Goal: Task Accomplishment & Management: Manage account settings

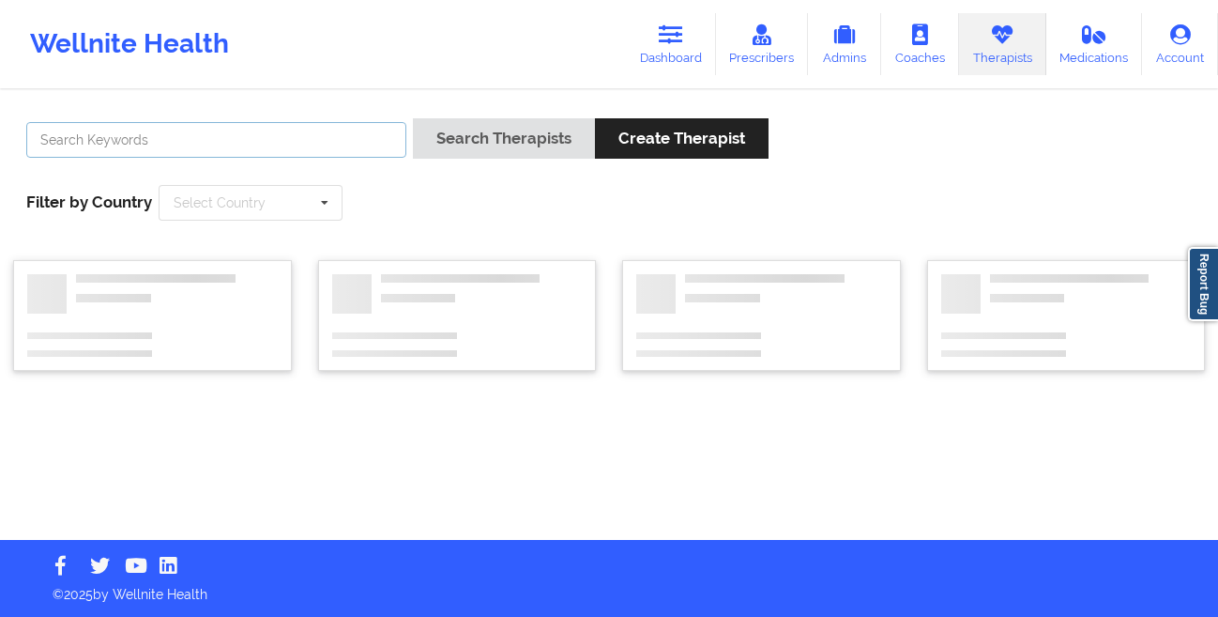
click at [189, 148] on input "text" at bounding box center [216, 140] width 380 height 36
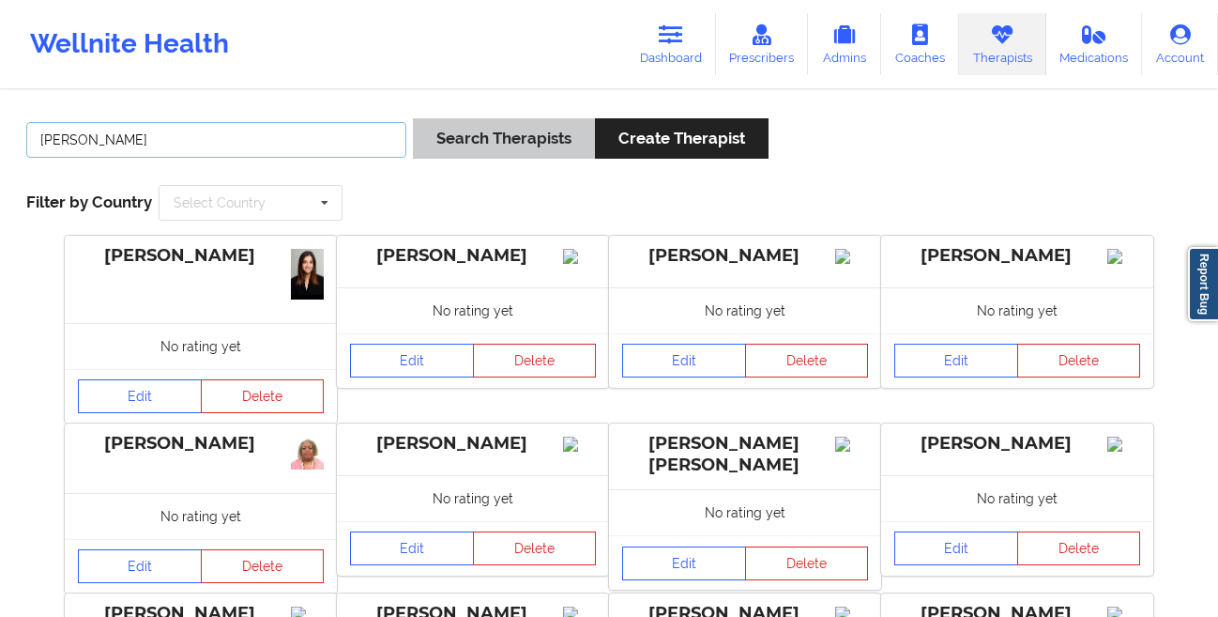
type input "[PERSON_NAME]"
click at [453, 145] on button "Search Therapists" at bounding box center [504, 138] width 182 height 40
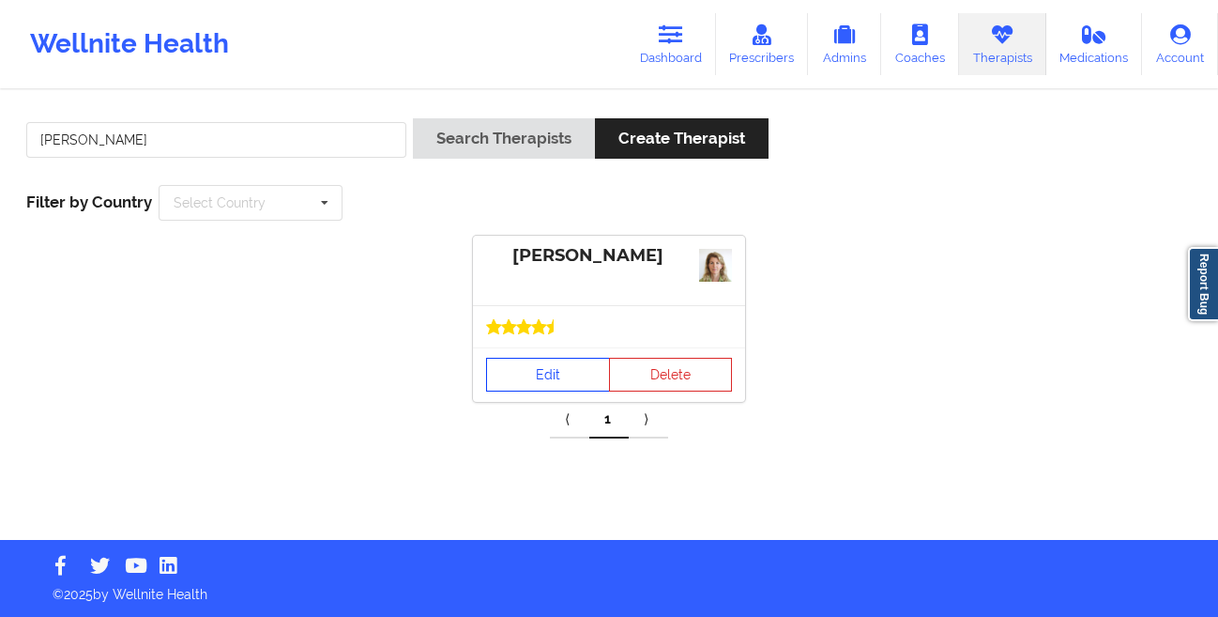
click at [509, 375] on link "Edit" at bounding box center [548, 375] width 124 height 34
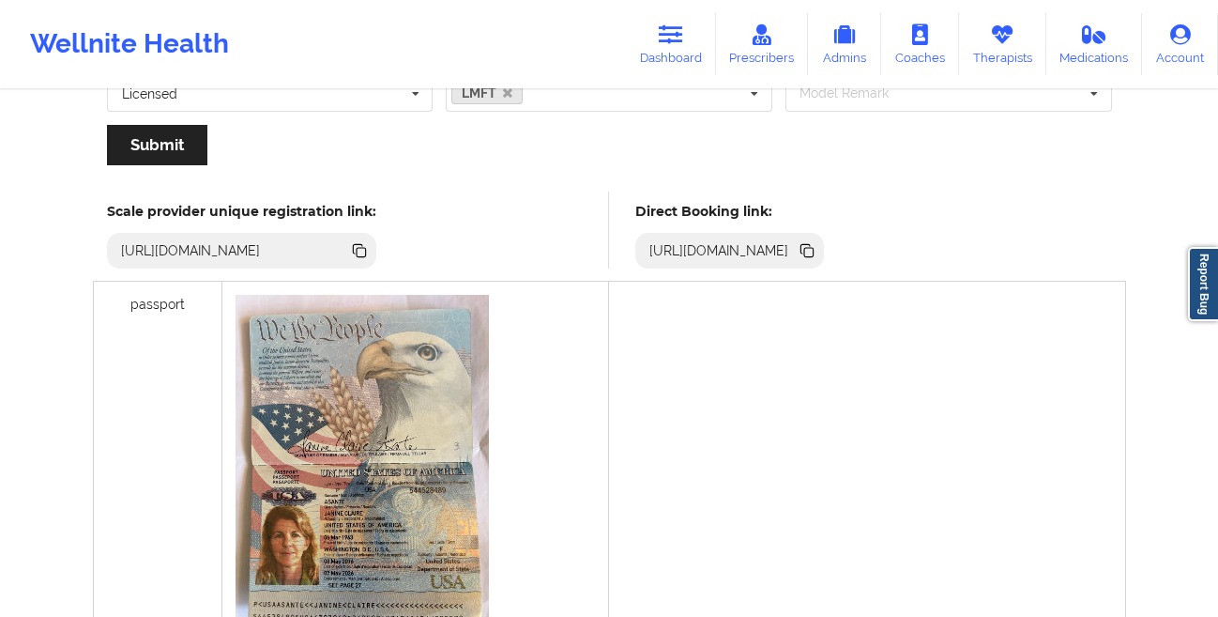
scroll to position [437, 0]
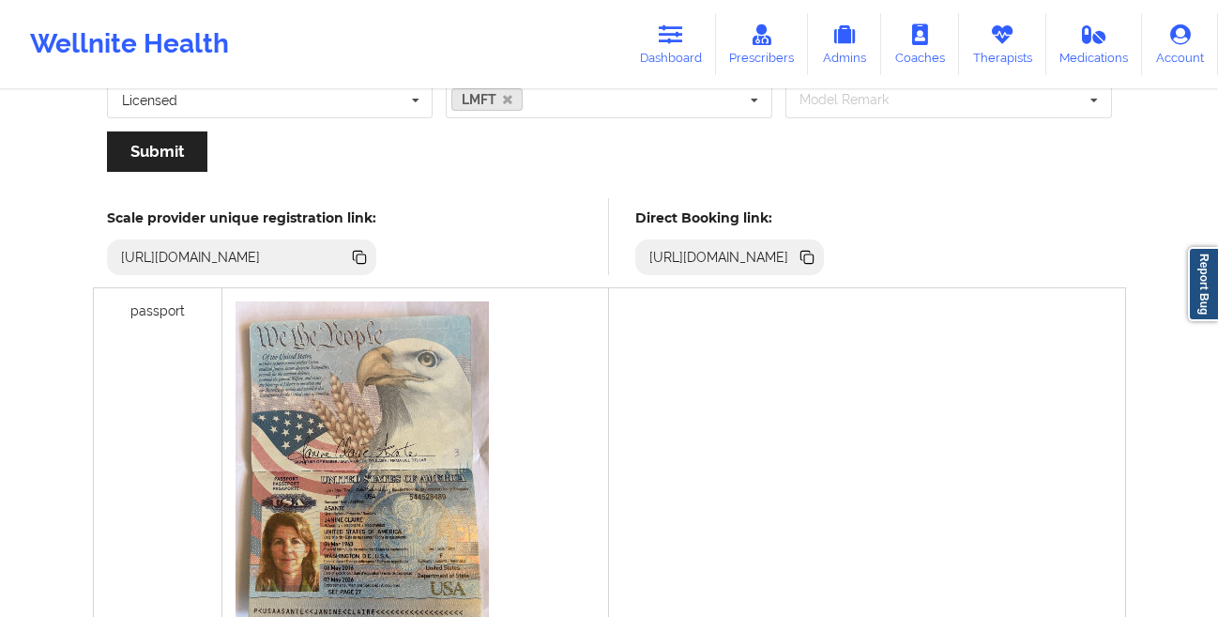
click at [810, 252] on icon at bounding box center [805, 255] width 9 height 9
click at [669, 50] on link "Dashboard" at bounding box center [671, 44] width 90 height 62
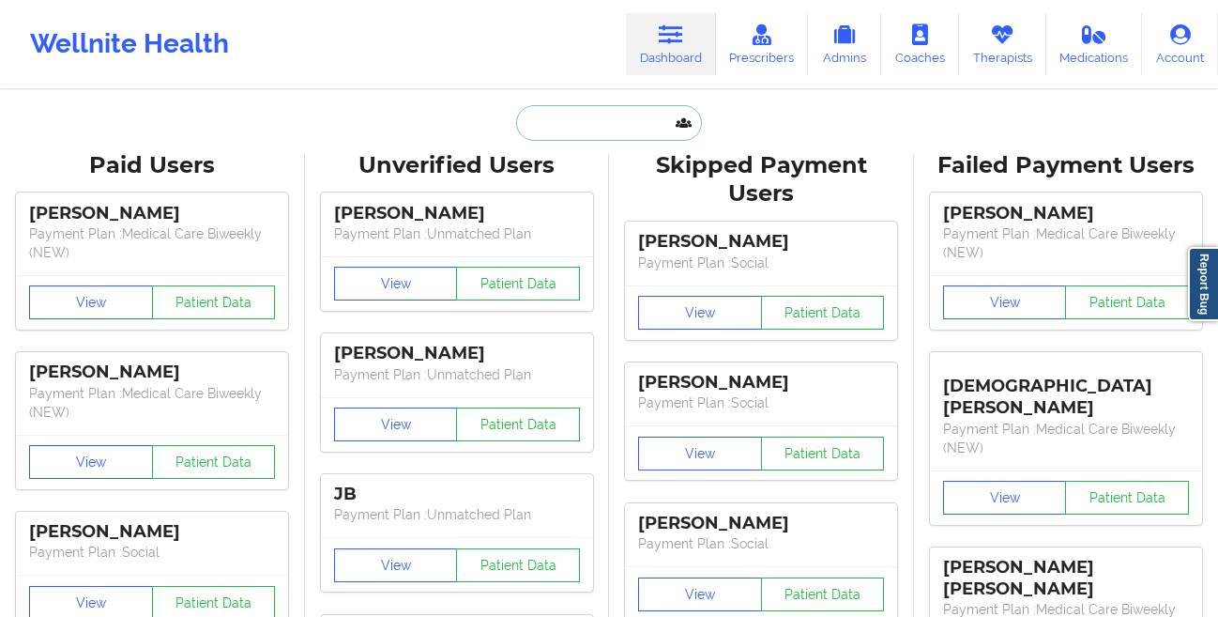
click at [573, 129] on input "text" at bounding box center [609, 123] width 186 height 36
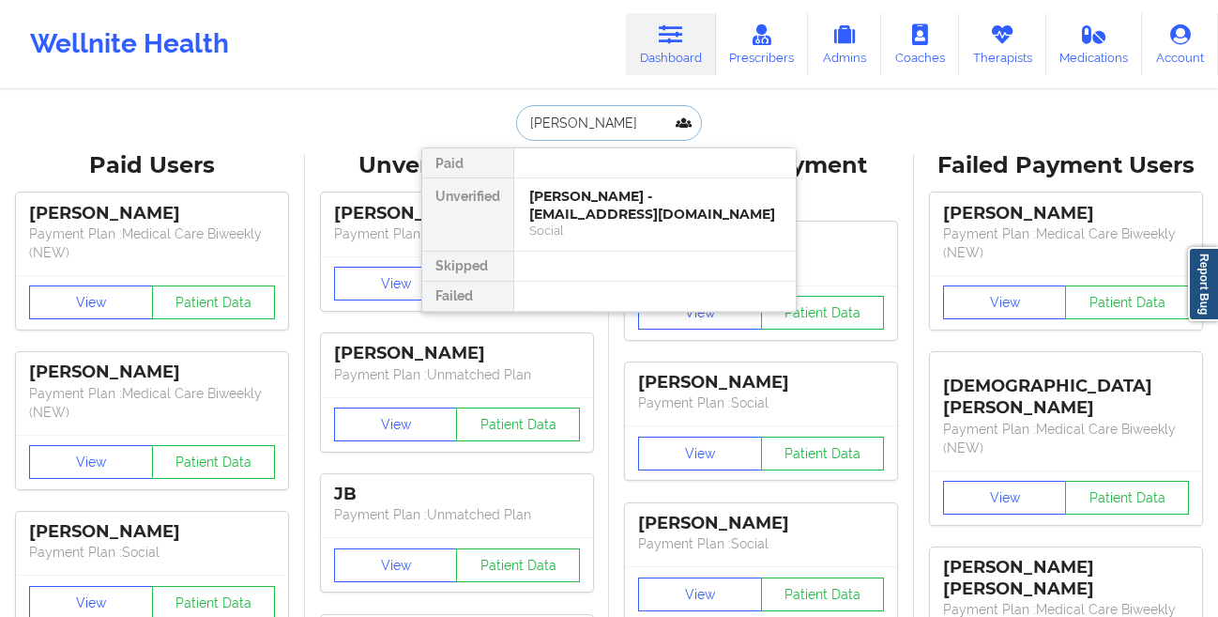
type input "[PERSON_NAME]"
click at [564, 207] on div "[PERSON_NAME] - [EMAIL_ADDRESS][DOMAIN_NAME]" at bounding box center [655, 205] width 252 height 35
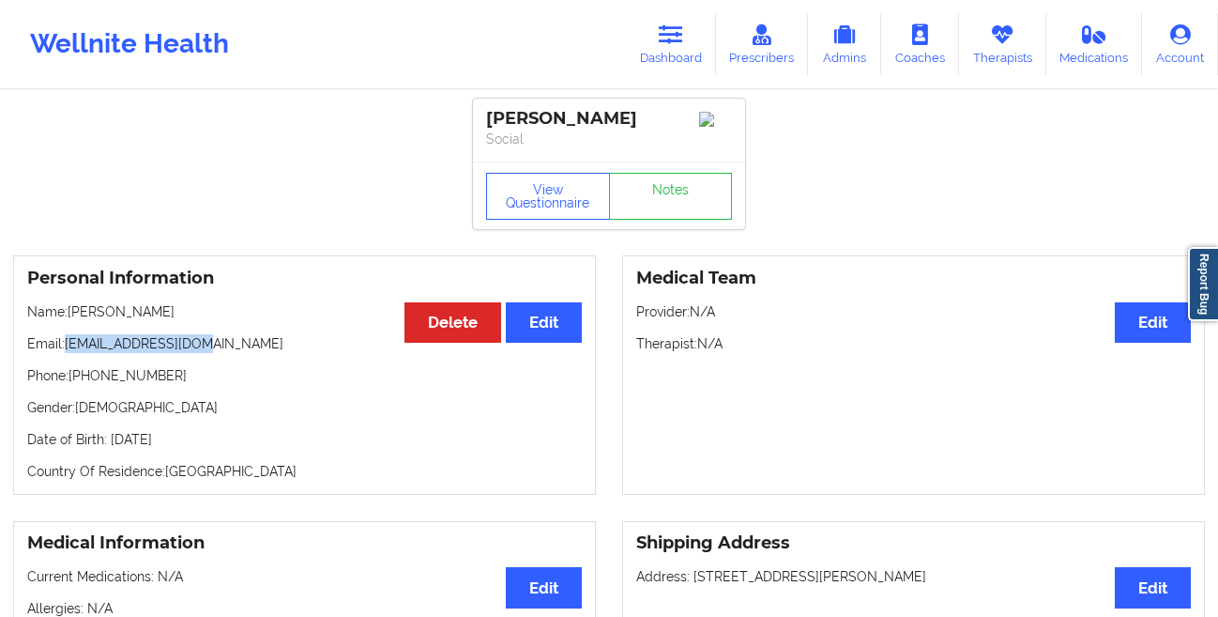
drag, startPoint x: 220, startPoint y: 351, endPoint x: 65, endPoint y: 352, distance: 154.9
click at [65, 352] on p "Email: [EMAIL_ADDRESS][DOMAIN_NAME]" at bounding box center [304, 343] width 555 height 19
copy p "[EMAIL_ADDRESS][DOMAIN_NAME]"
click at [990, 53] on link "Therapists" at bounding box center [1002, 44] width 87 height 62
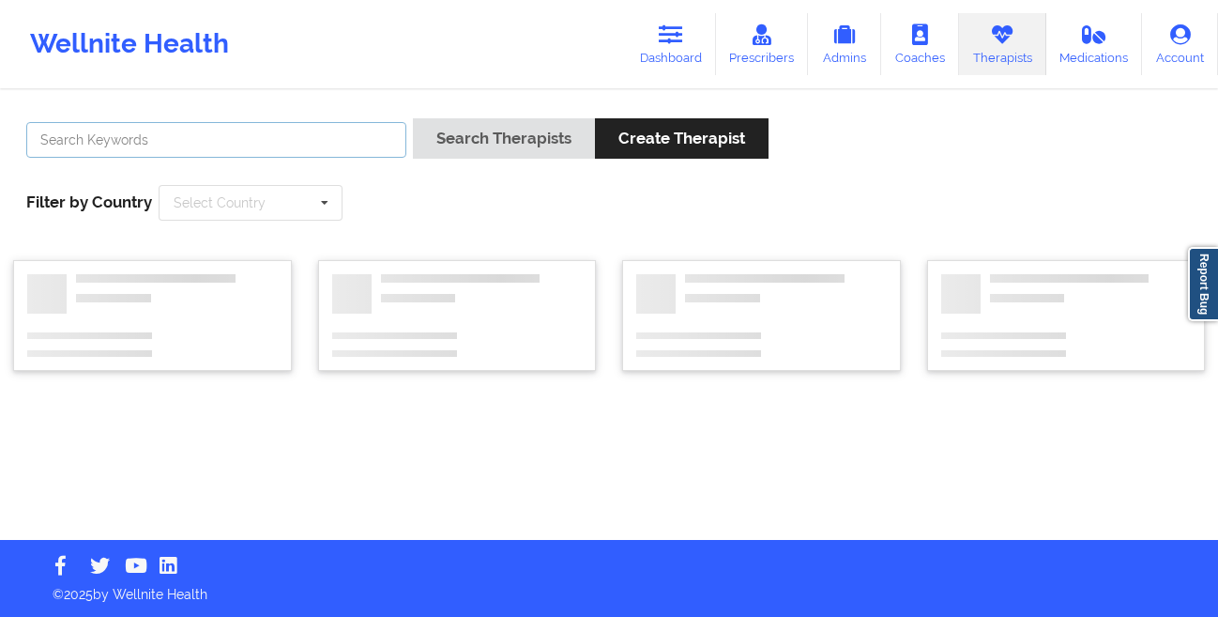
click at [290, 145] on input "text" at bounding box center [216, 140] width 380 height 36
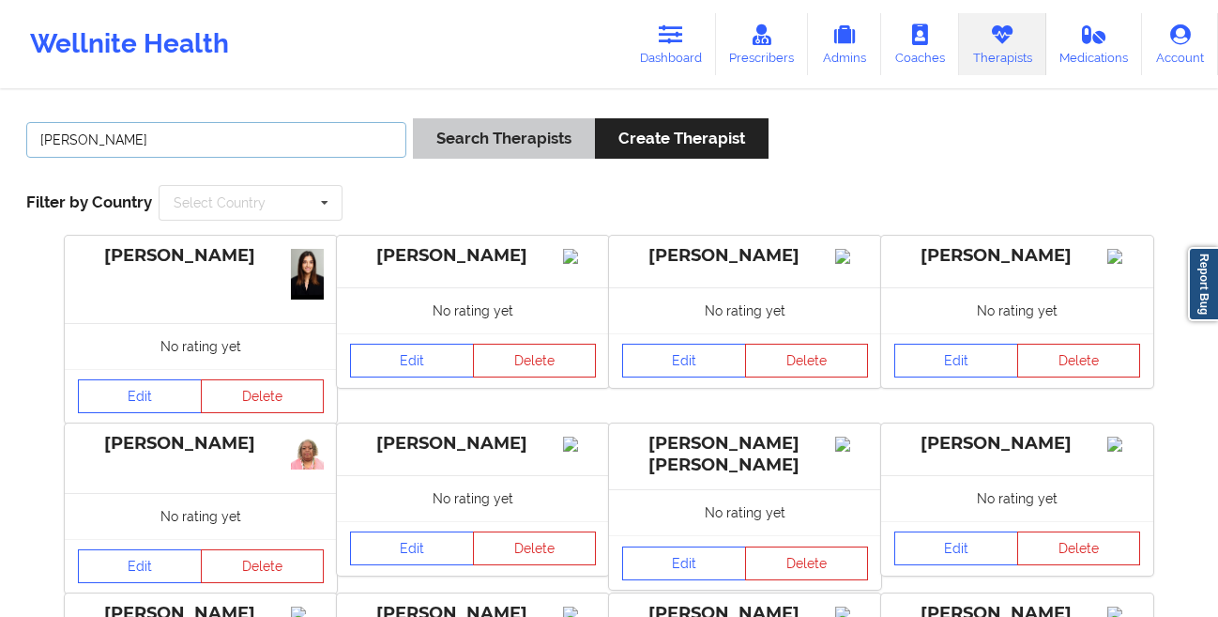
type input "[PERSON_NAME]"
click at [451, 139] on button "Search Therapists" at bounding box center [504, 138] width 182 height 40
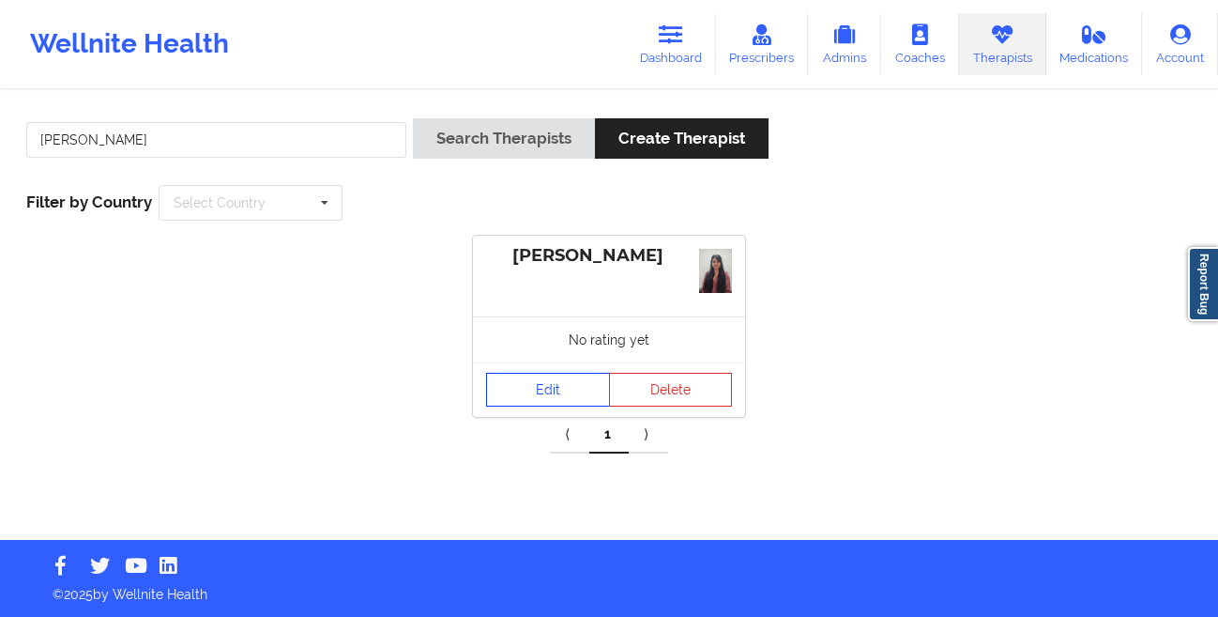
click at [523, 393] on link "Edit" at bounding box center [548, 390] width 124 height 34
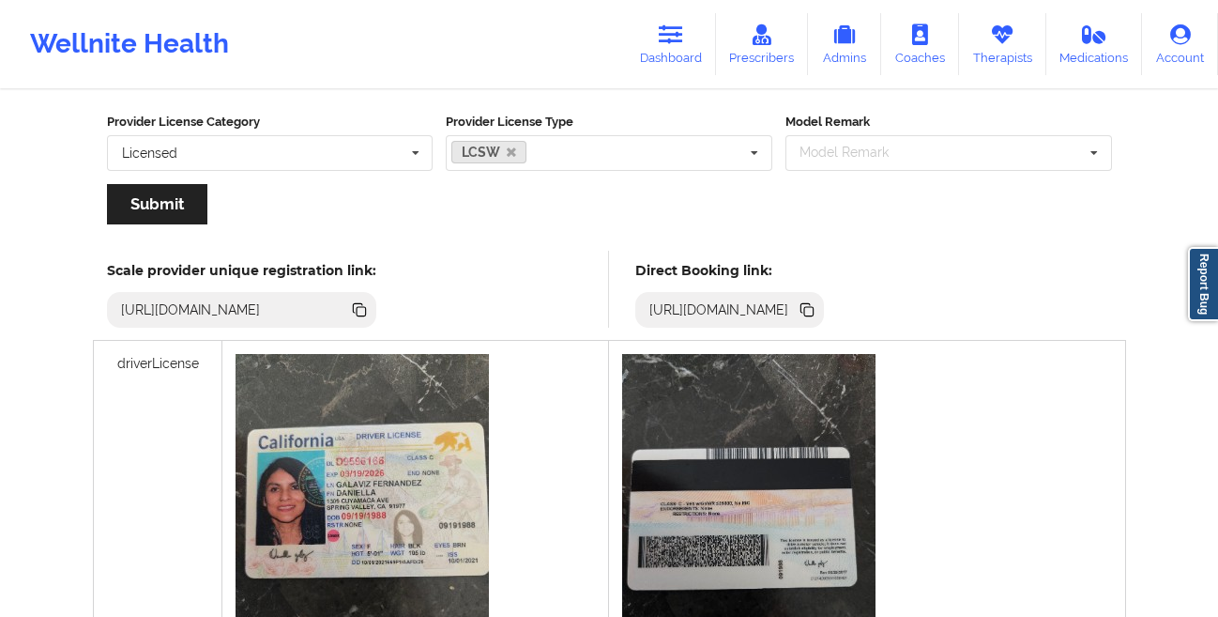
scroll to position [384, 0]
click at [814, 314] on icon at bounding box center [808, 312] width 9 height 9
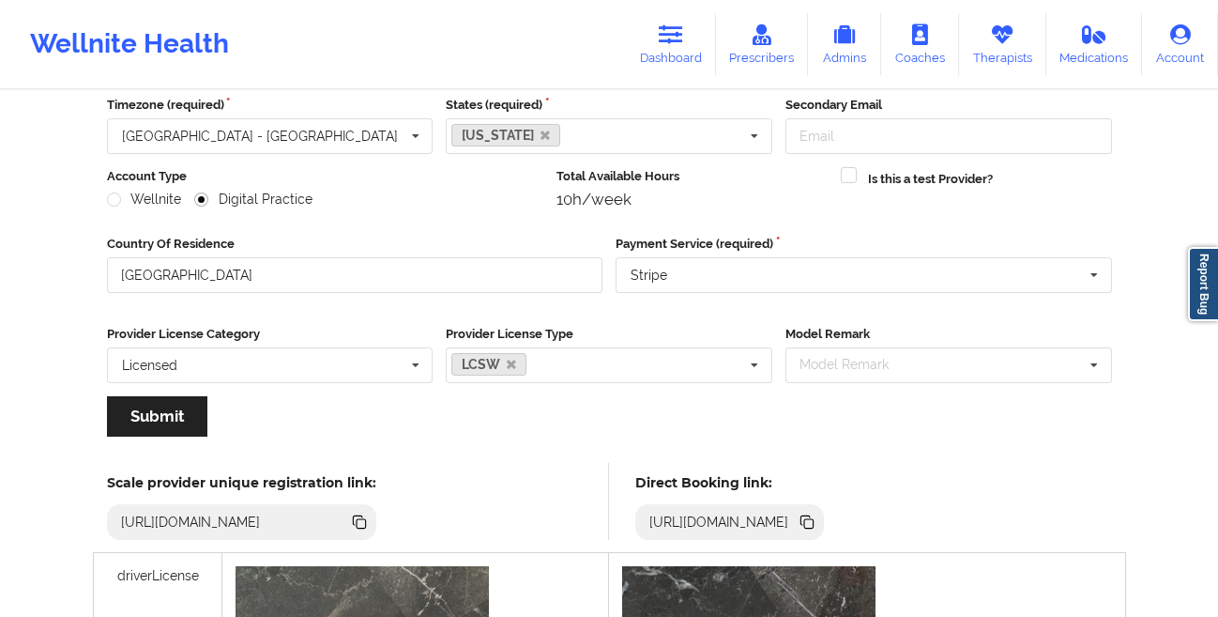
scroll to position [0, 0]
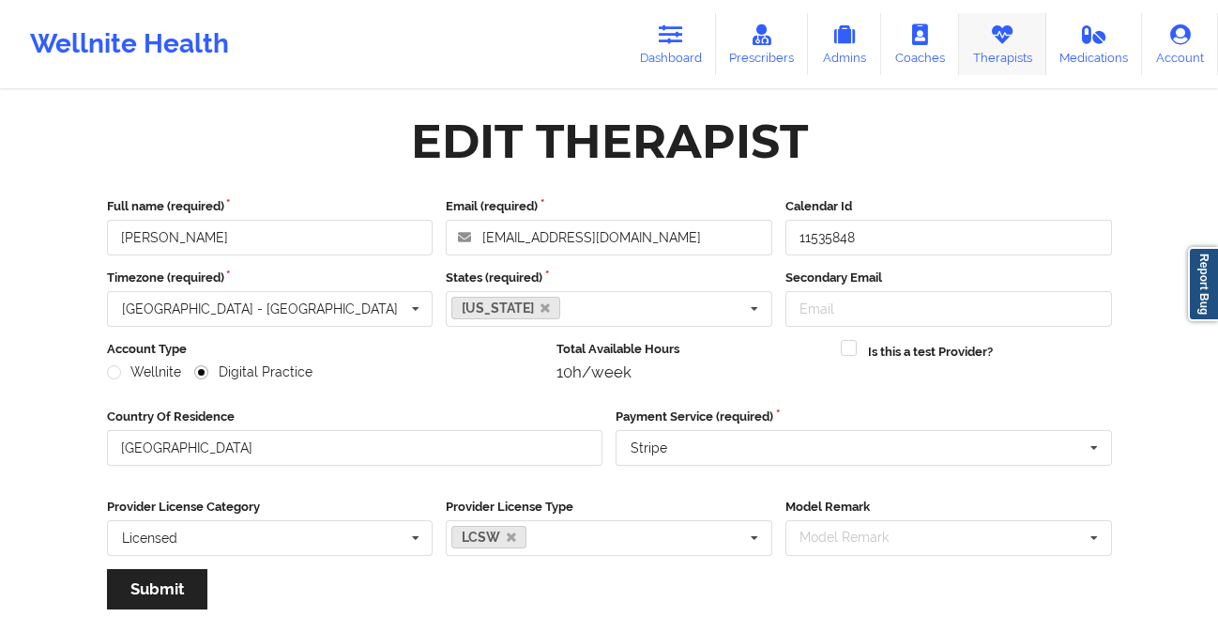
click at [1009, 52] on link "Therapists" at bounding box center [1002, 44] width 87 height 62
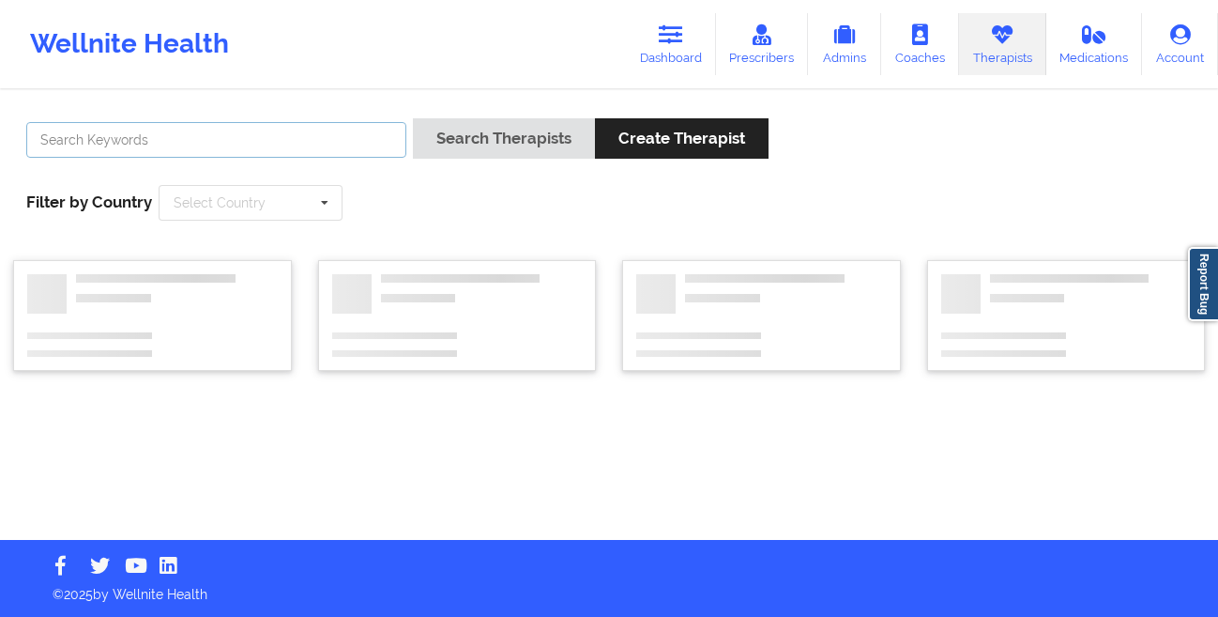
click at [339, 130] on input "text" at bounding box center [216, 140] width 380 height 36
type input "[PERSON_NAME]"
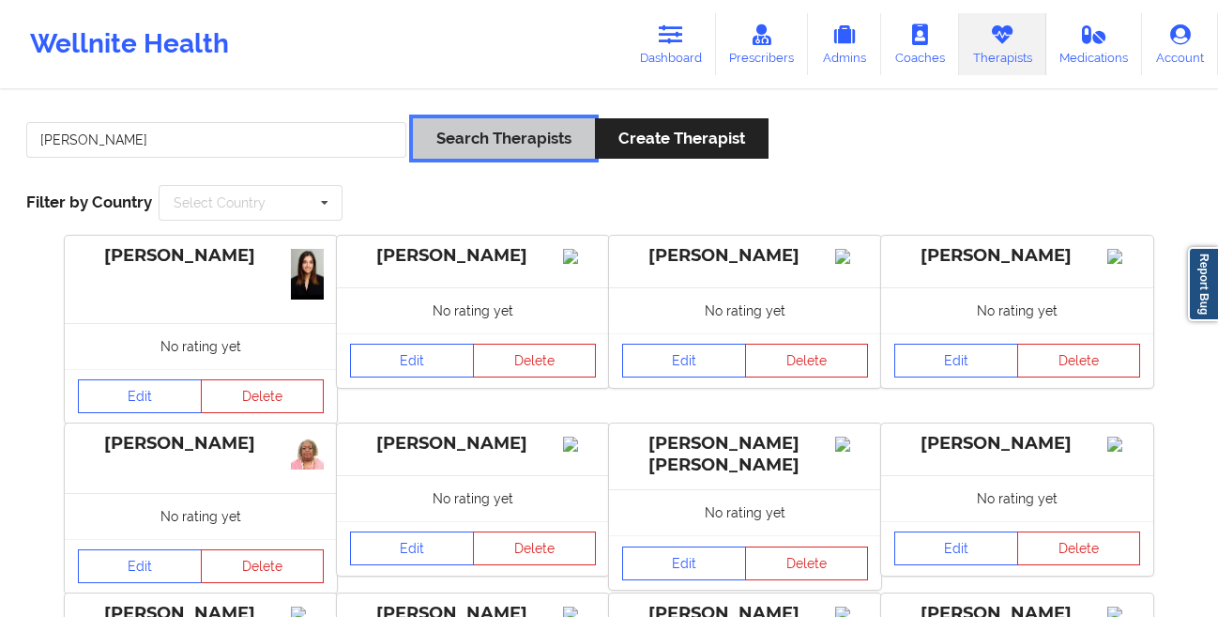
click at [486, 143] on button "Search Therapists" at bounding box center [504, 138] width 182 height 40
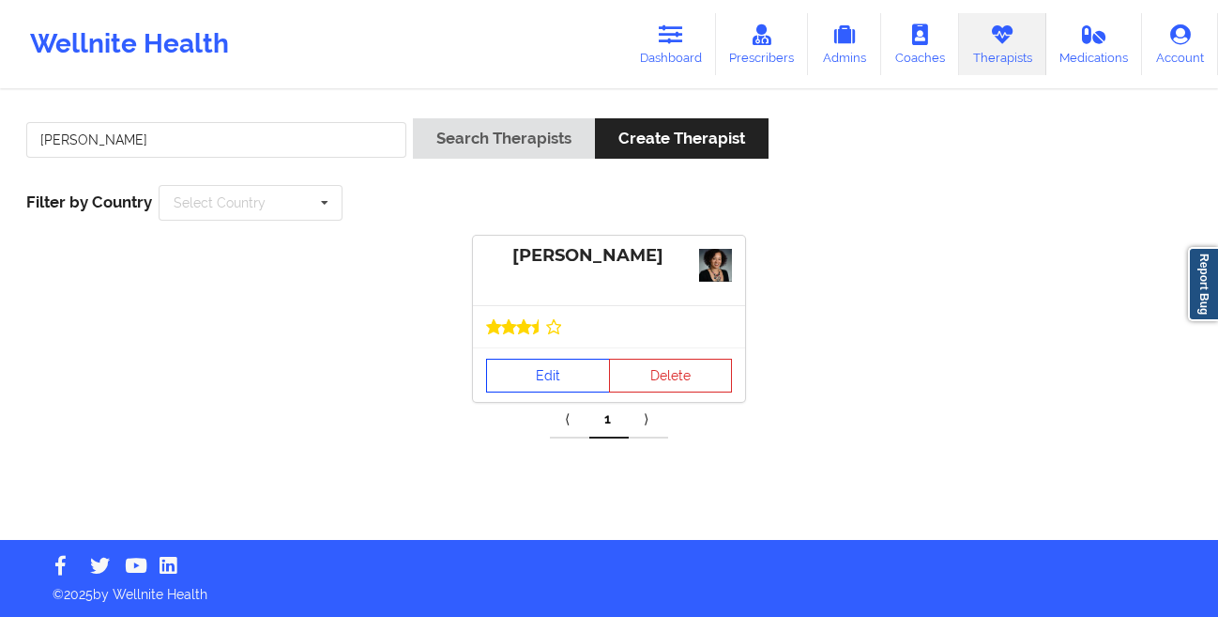
click at [511, 379] on link "Edit" at bounding box center [548, 376] width 124 height 34
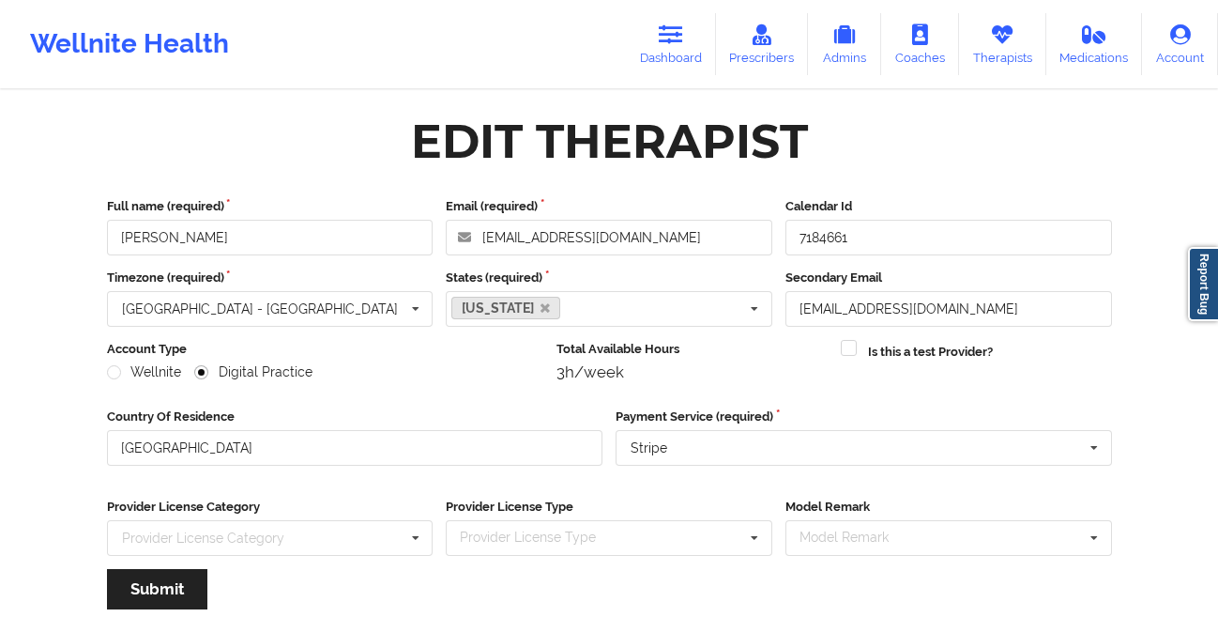
scroll to position [224, 0]
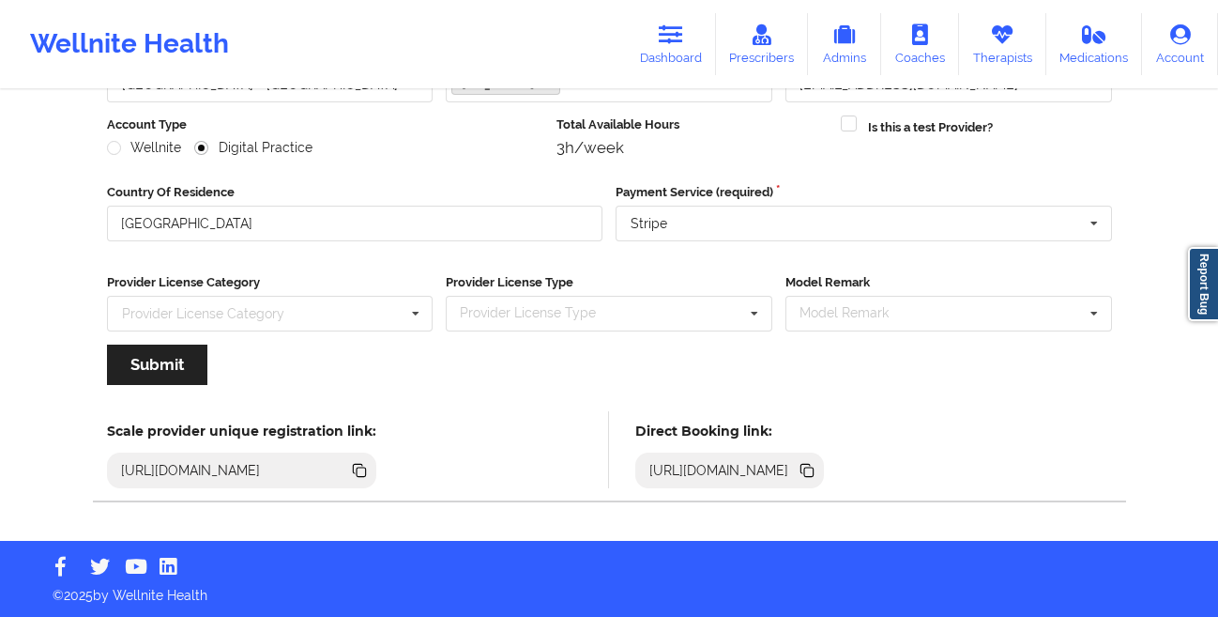
click at [814, 470] on icon at bounding box center [808, 471] width 9 height 9
click at [989, 34] on link "Therapists" at bounding box center [1002, 44] width 87 height 62
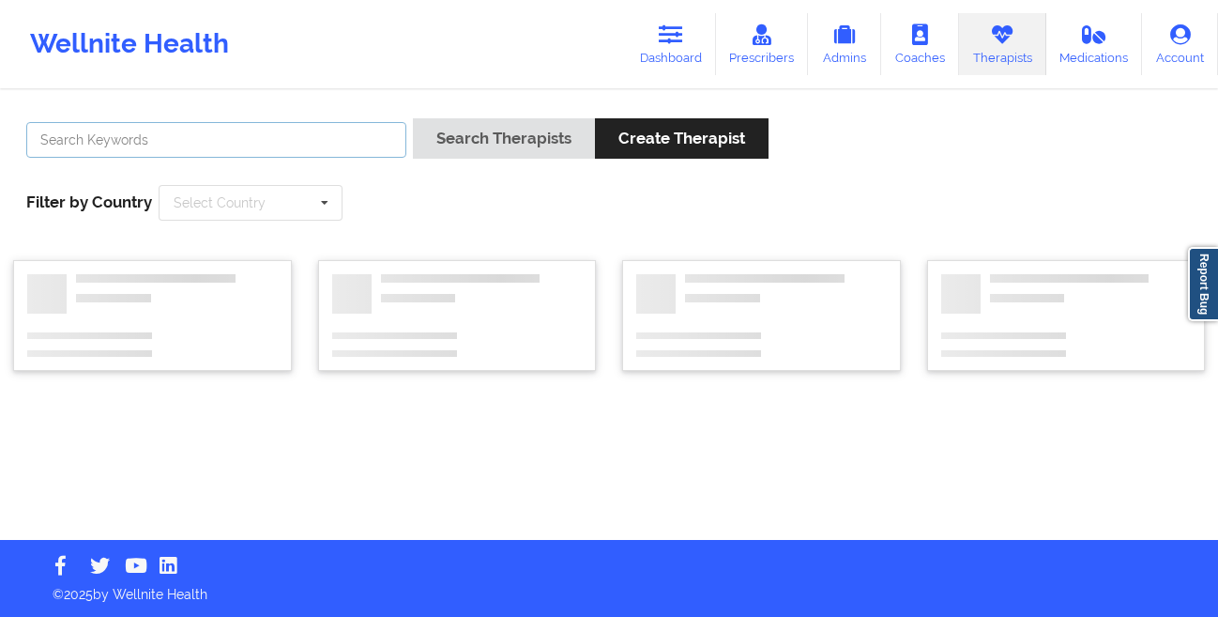
click at [326, 142] on input "text" at bounding box center [216, 140] width 380 height 36
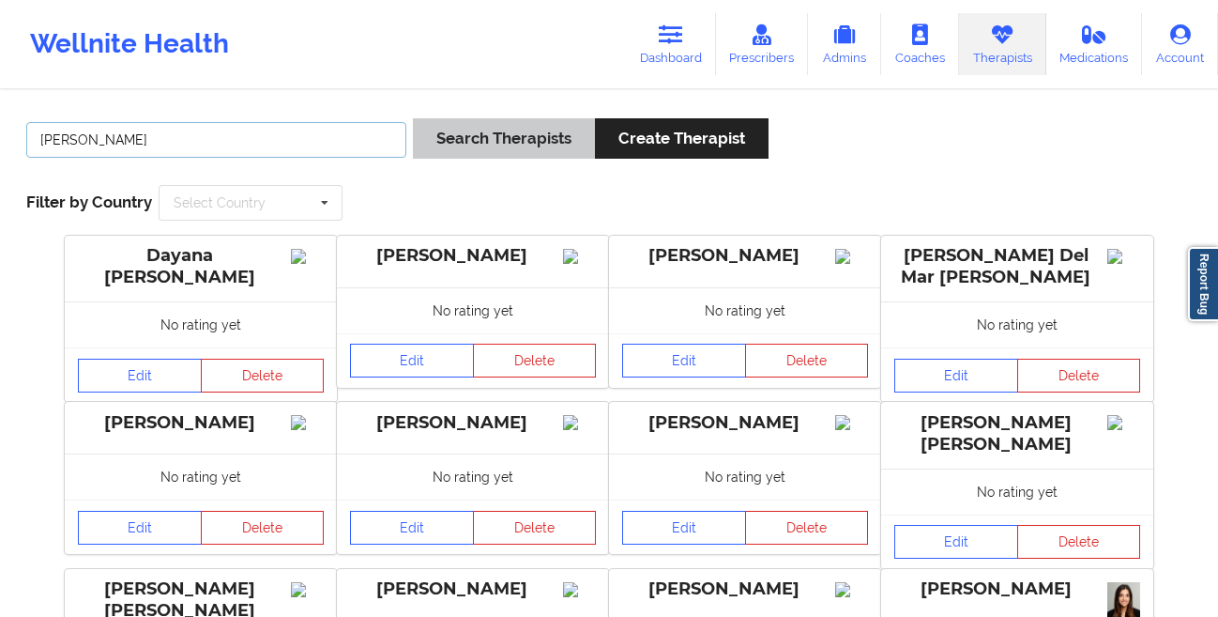
type input "[PERSON_NAME]"
click at [507, 139] on button "Search Therapists" at bounding box center [504, 138] width 182 height 40
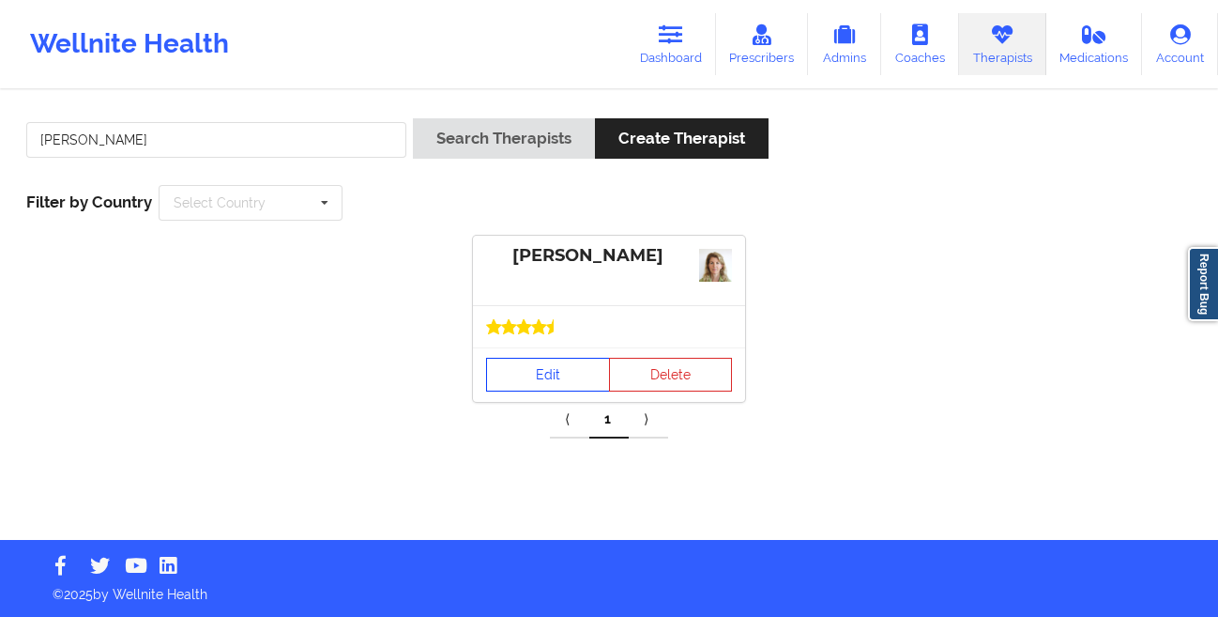
click at [521, 385] on link "Edit" at bounding box center [548, 375] width 124 height 34
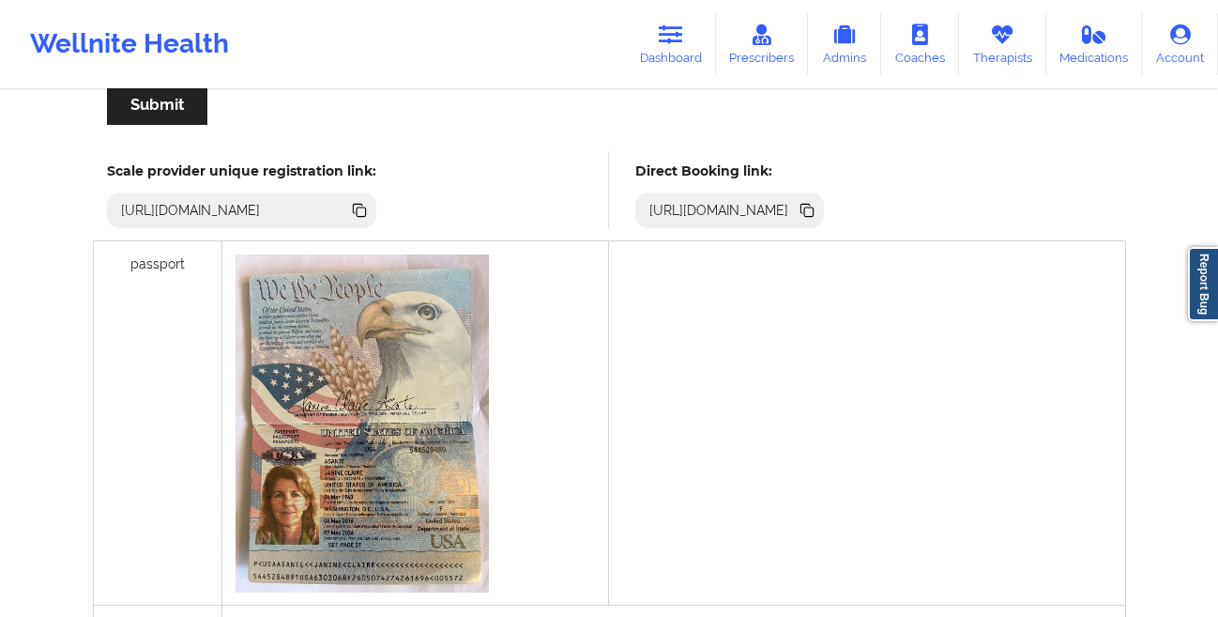
scroll to position [482, 0]
click at [818, 215] on icon at bounding box center [807, 212] width 21 height 21
click at [681, 53] on link "Dashboard" at bounding box center [671, 44] width 90 height 62
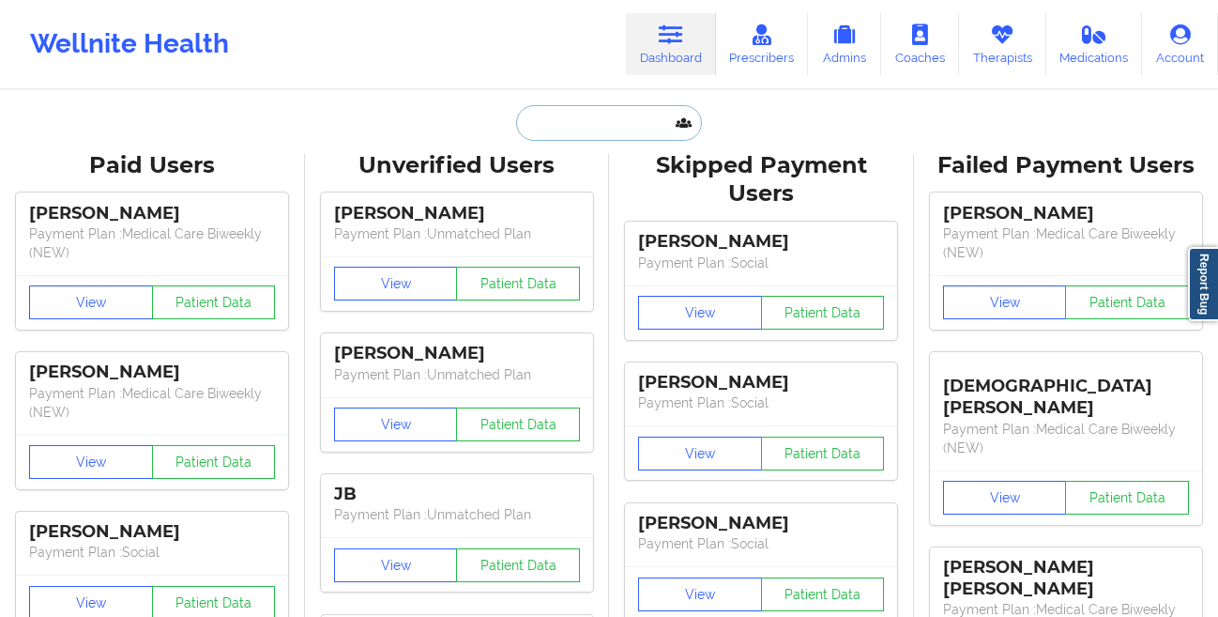
click at [546, 129] on input "text" at bounding box center [609, 123] width 186 height 36
paste input "[PERSON_NAME]"
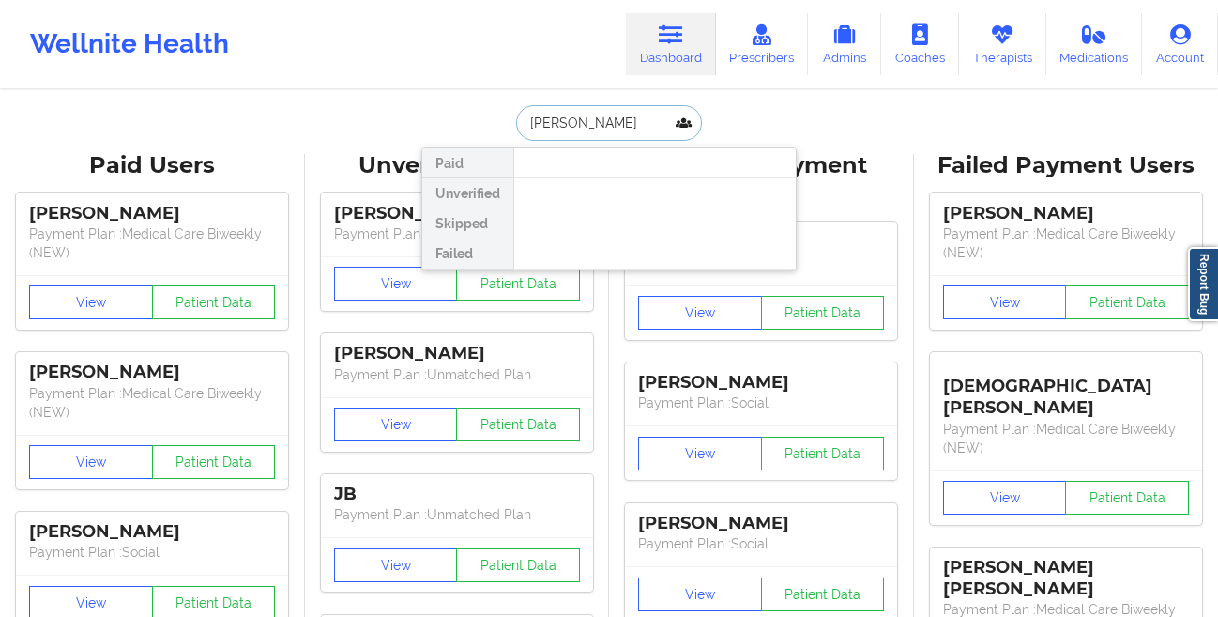
paste input "[EMAIL_ADDRESS][DOMAIN_NAME]"
type input "[EMAIL_ADDRESS][DOMAIN_NAME]"
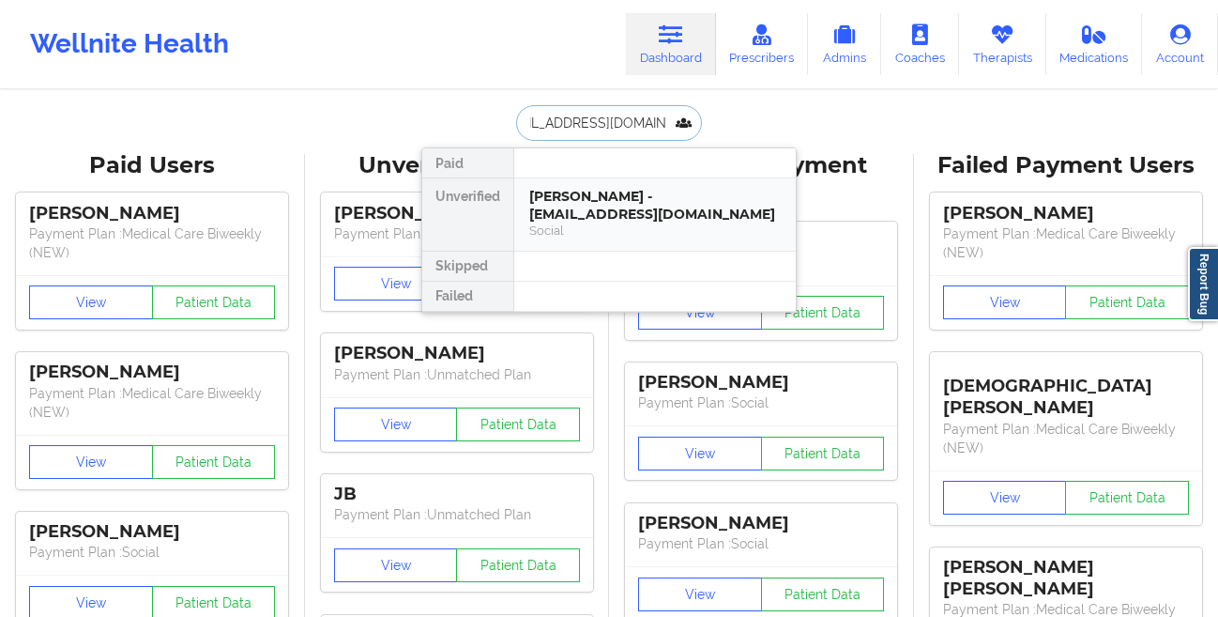
click at [547, 191] on div "[PERSON_NAME] - [EMAIL_ADDRESS][DOMAIN_NAME]" at bounding box center [655, 205] width 252 height 35
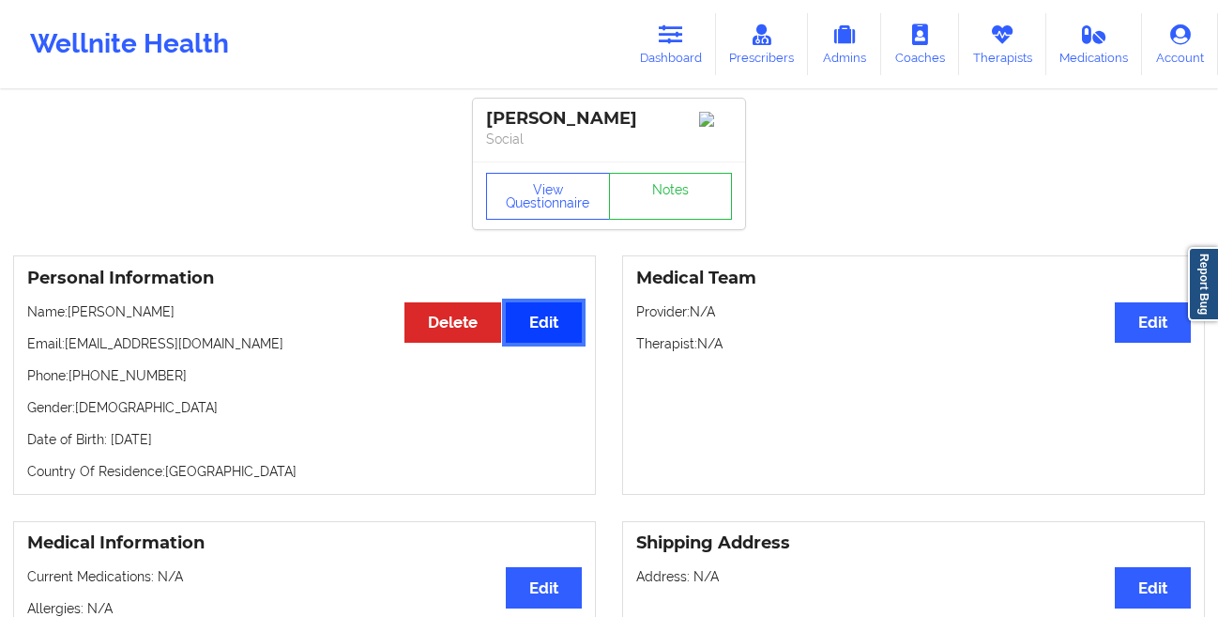
click at [560, 334] on button "Edit" at bounding box center [544, 322] width 76 height 40
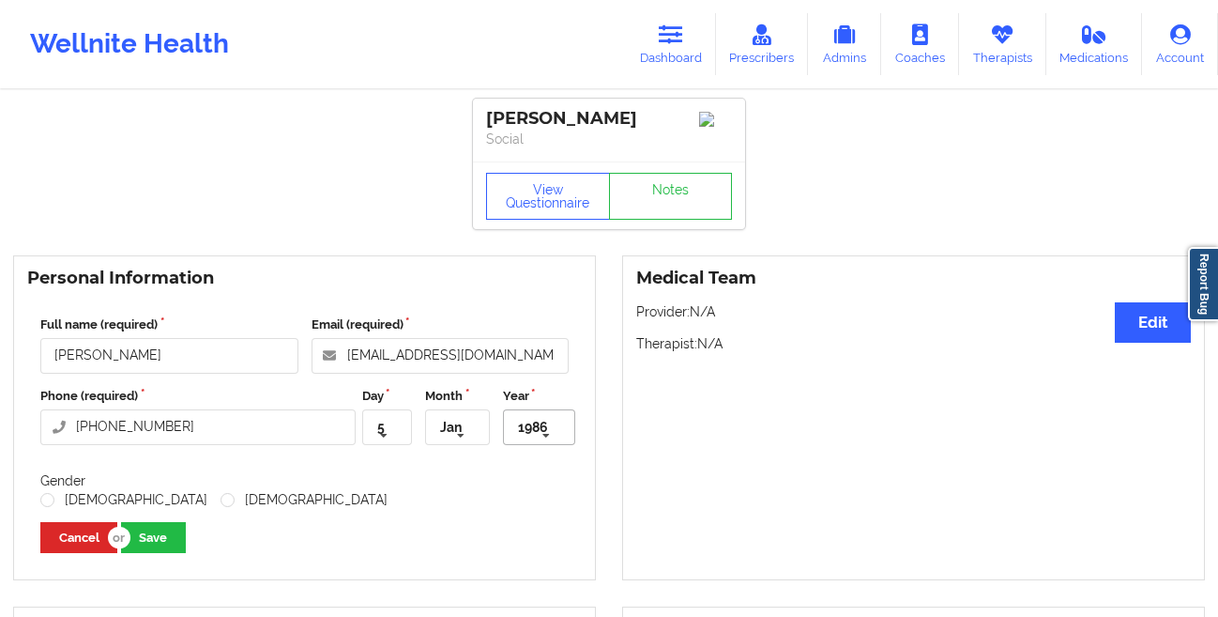
click at [543, 438] on icon at bounding box center [546, 436] width 28 height 35
click at [530, 562] on span "1968" at bounding box center [535, 557] width 28 height 15
click at [158, 543] on button "Save" at bounding box center [153, 537] width 65 height 31
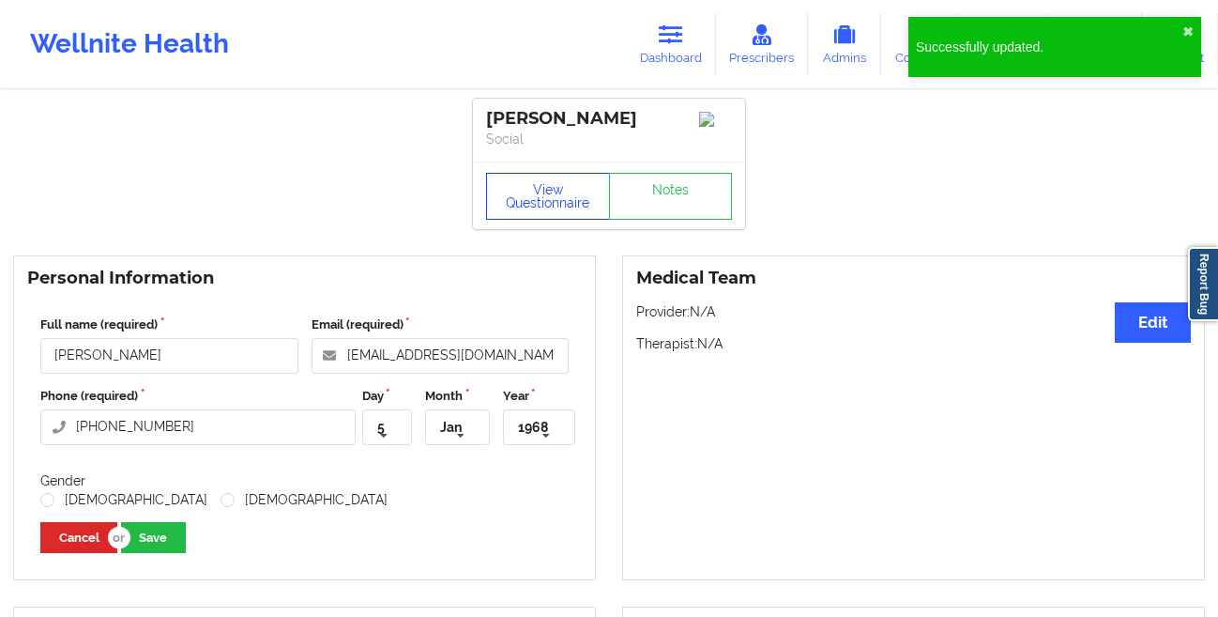
click at [522, 199] on button "View Questionnaire" at bounding box center [548, 196] width 124 height 47
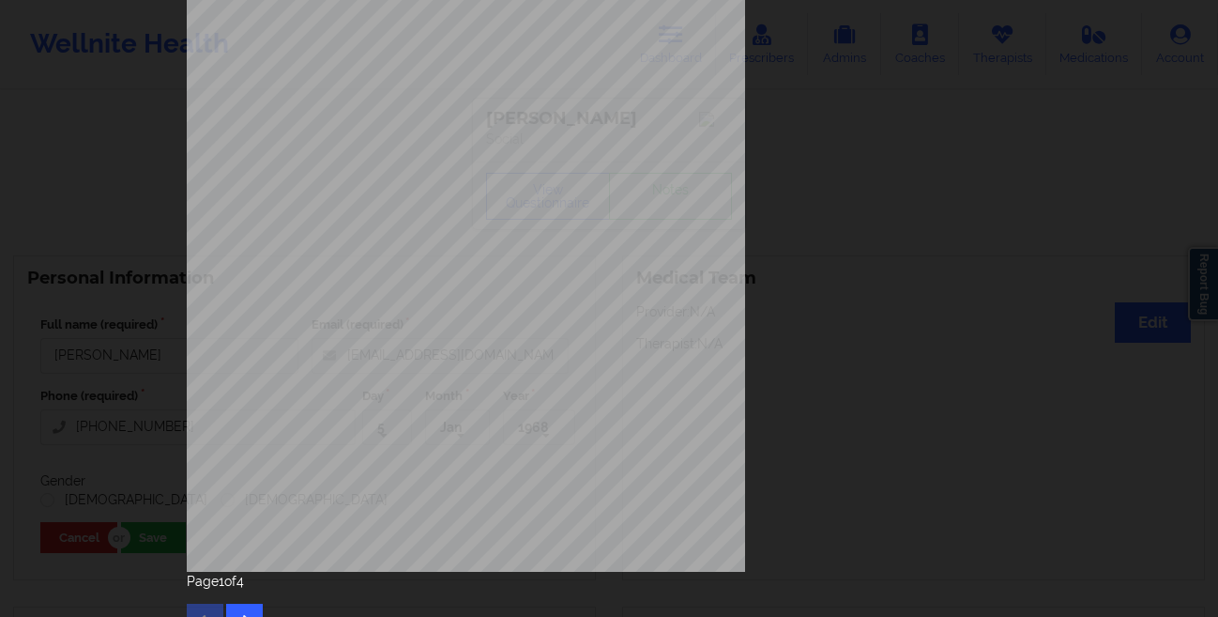
scroll to position [279, 0]
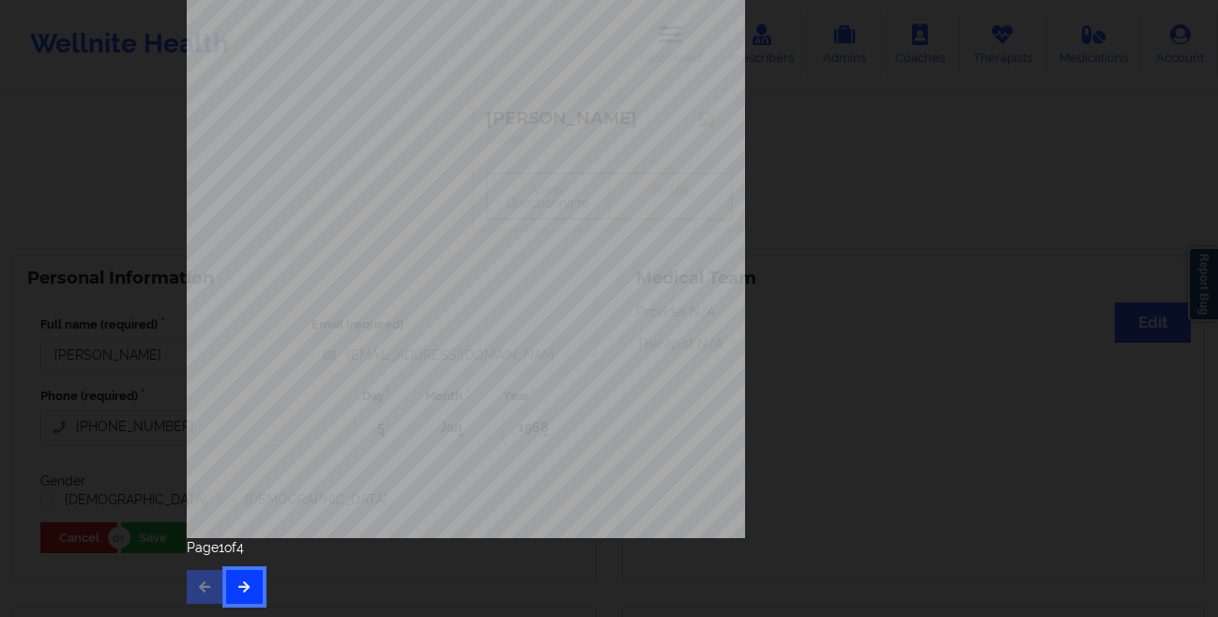
click at [234, 576] on button "button" at bounding box center [244, 587] width 37 height 34
click at [197, 585] on icon "button" at bounding box center [205, 585] width 16 height 11
click at [235, 576] on button "button" at bounding box center [244, 587] width 37 height 34
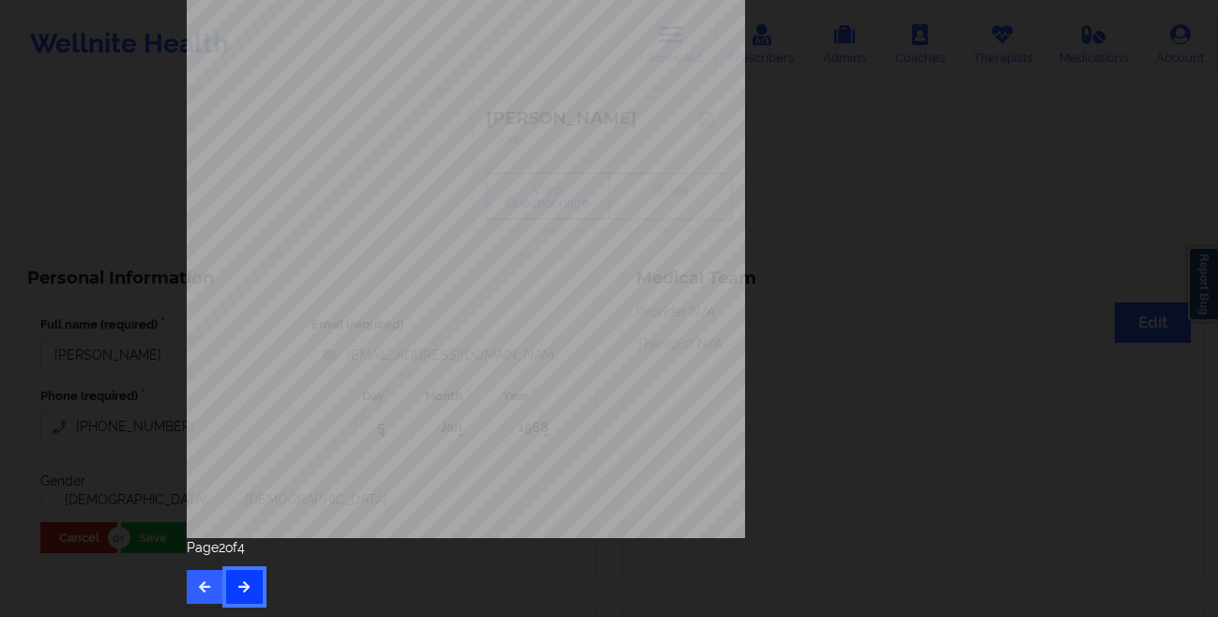
click at [235, 576] on button "button" at bounding box center [244, 587] width 37 height 34
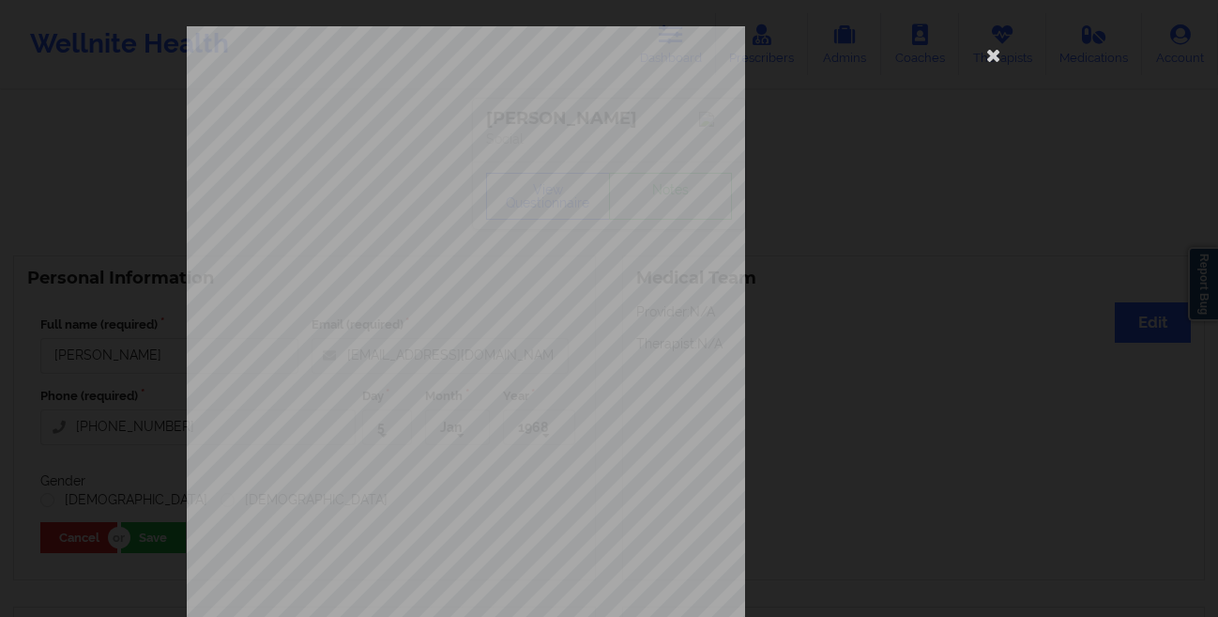
click at [857, 277] on div "commercial Insurance Member ID for patient U2818296601 Insurance company name d…" at bounding box center [609, 421] width 845 height 790
click at [984, 57] on icon at bounding box center [994, 54] width 30 height 30
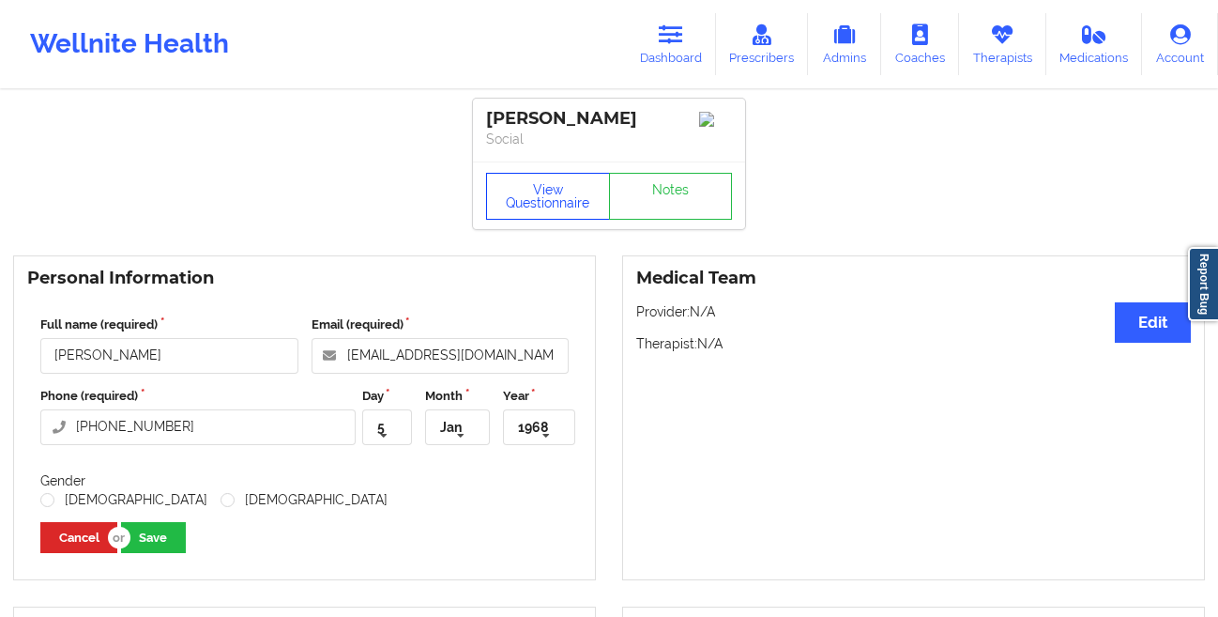
click at [548, 191] on button "View Questionnaire" at bounding box center [548, 196] width 124 height 47
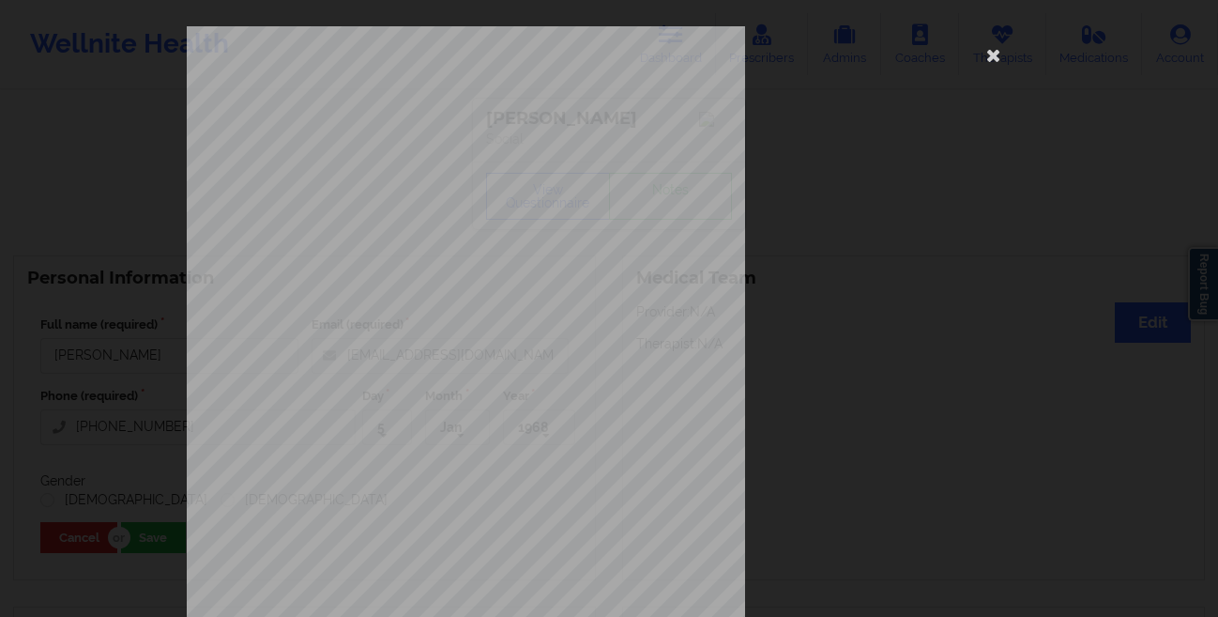
click at [67, 236] on div "commercial Insurance Member ID for patient U2818296601 Insurance company name d…" at bounding box center [609, 308] width 1218 height 617
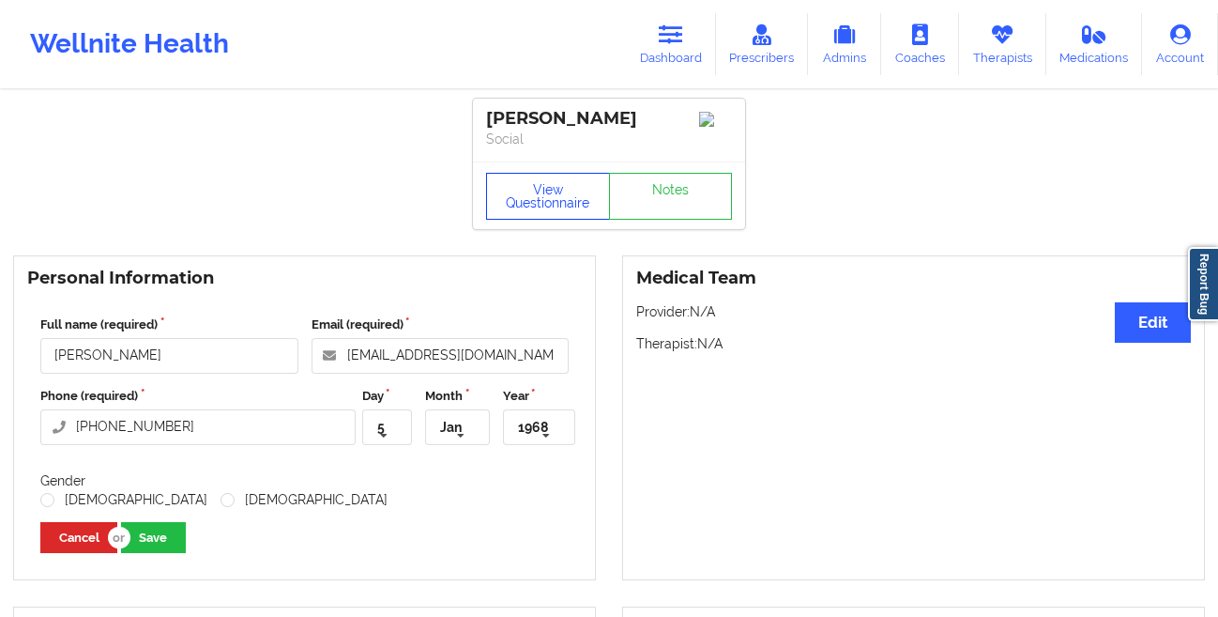
click at [536, 194] on button "View Questionnaire" at bounding box center [548, 196] width 124 height 47
click at [656, 50] on link "Dashboard" at bounding box center [671, 44] width 90 height 62
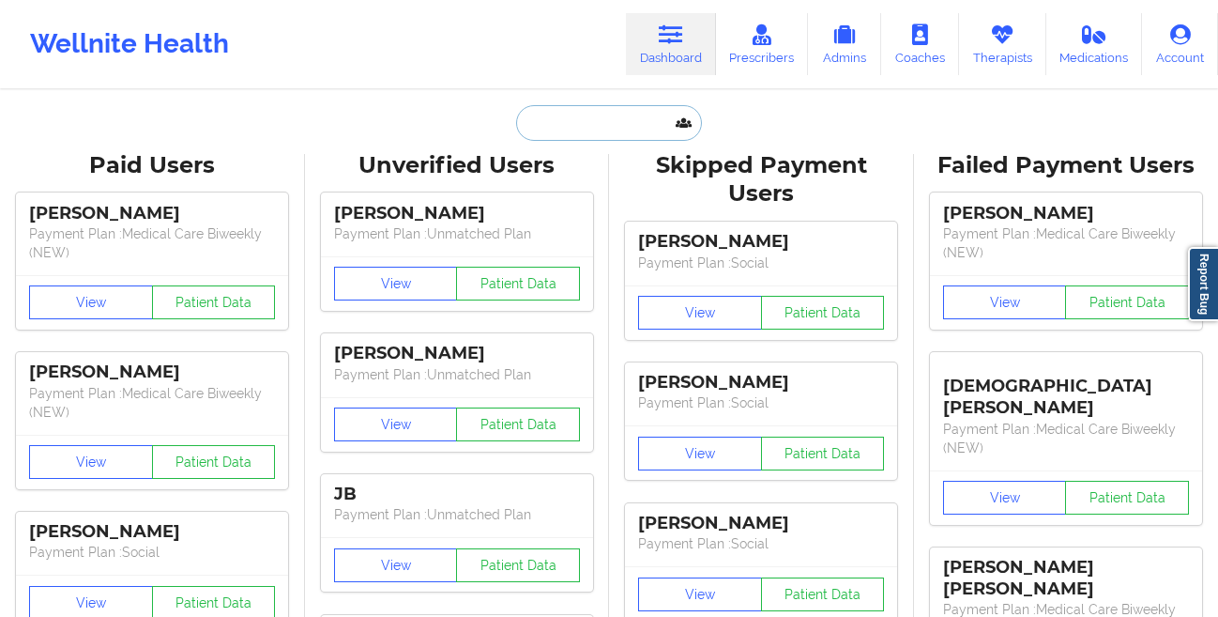
click at [524, 122] on input "text" at bounding box center [609, 123] width 186 height 36
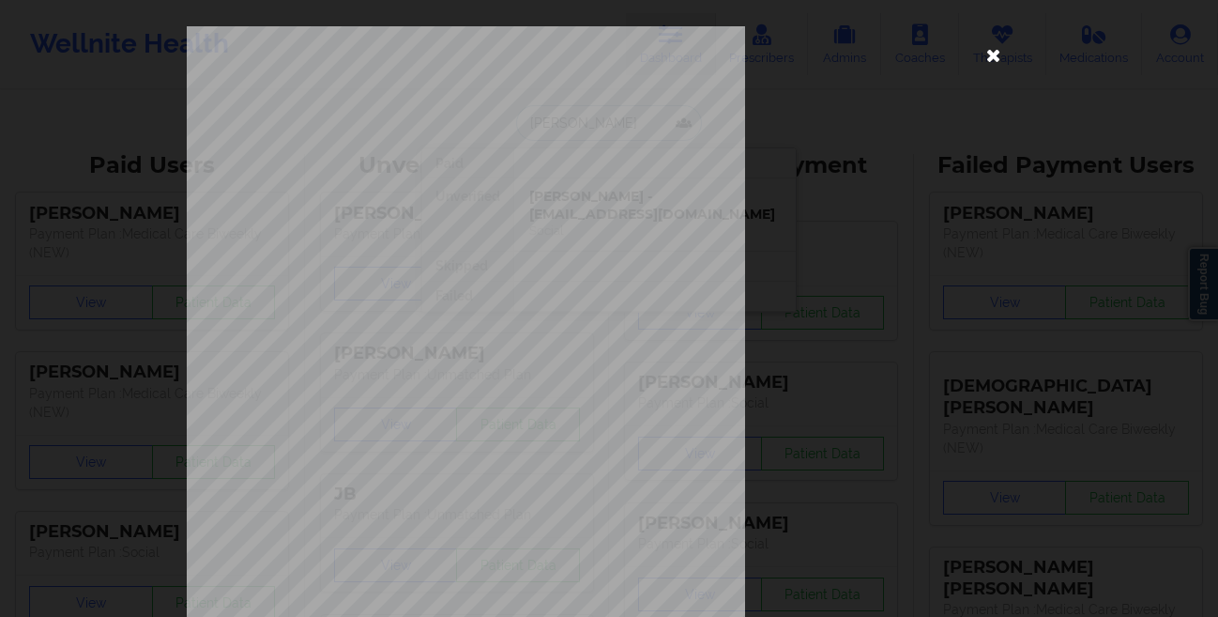
type input "[PERSON_NAME]"
click at [979, 59] on icon at bounding box center [994, 54] width 30 height 30
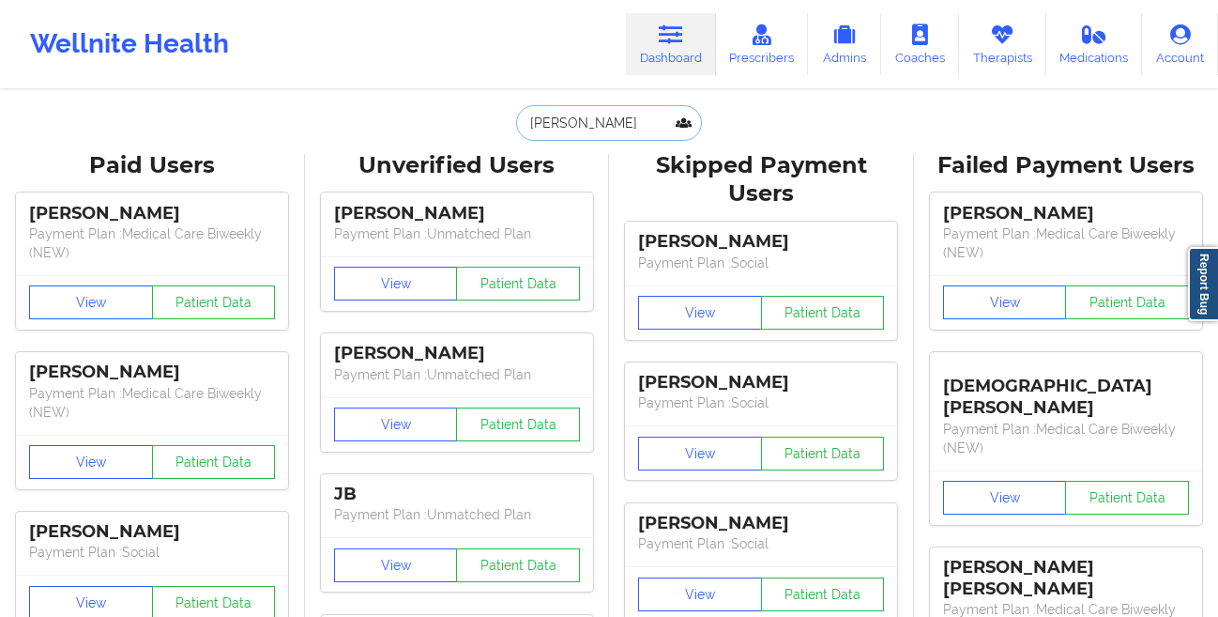
click at [622, 129] on input "[PERSON_NAME]" at bounding box center [609, 123] width 186 height 36
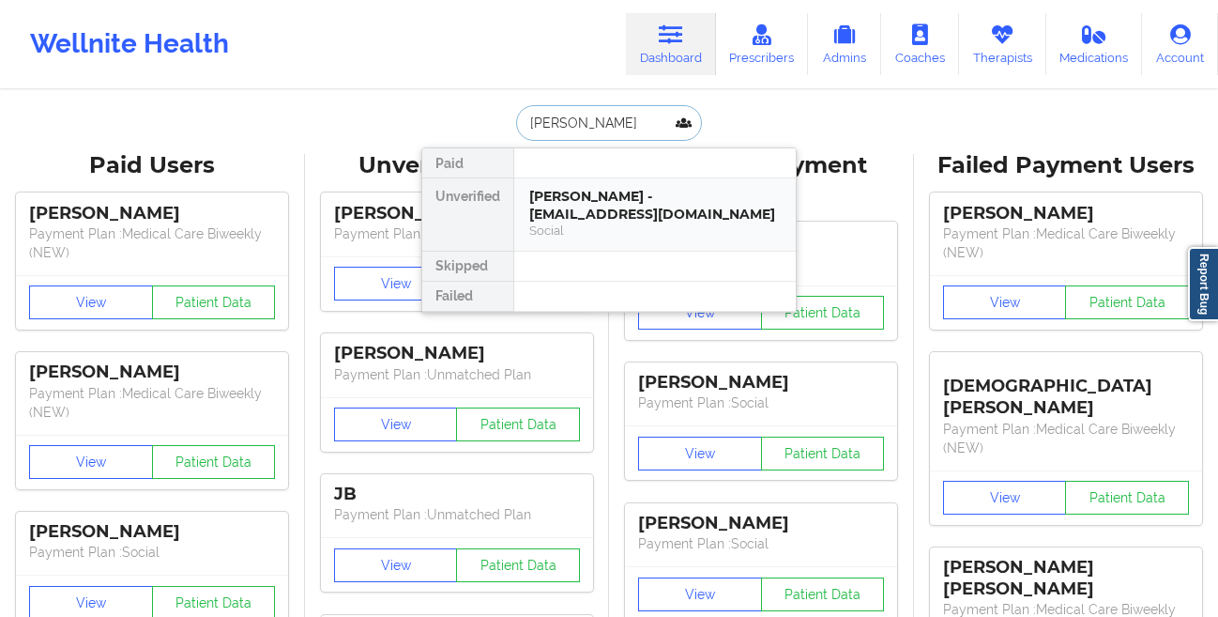
click at [582, 218] on div "[PERSON_NAME] - [EMAIL_ADDRESS][DOMAIN_NAME]" at bounding box center [655, 205] width 252 height 35
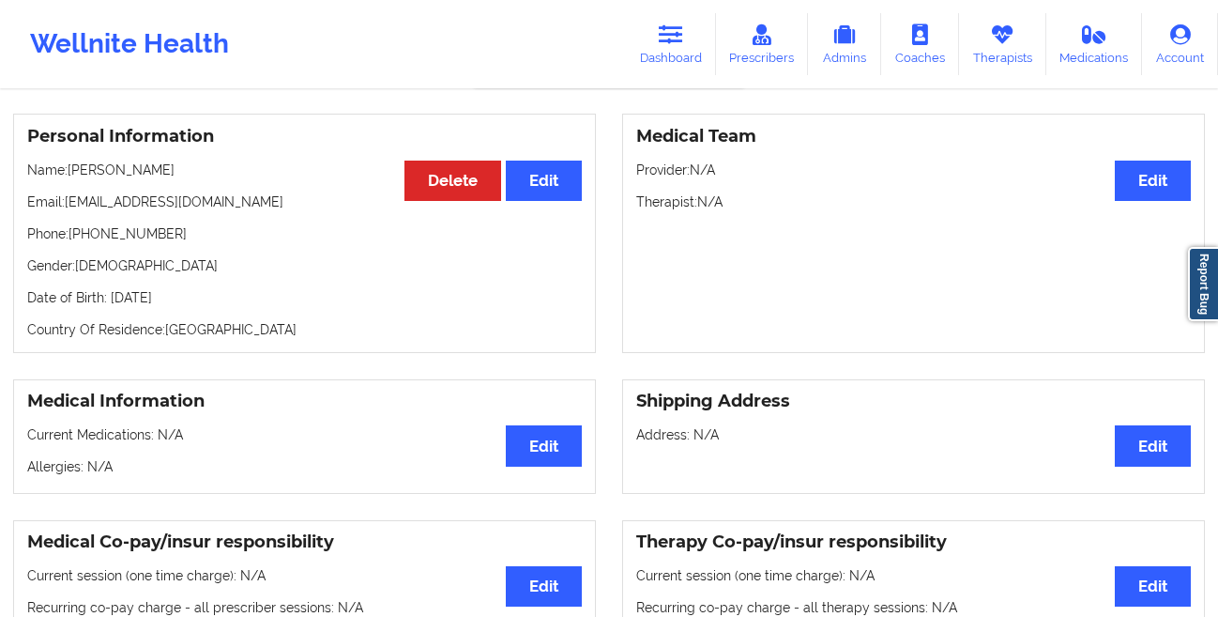
scroll to position [147, 0]
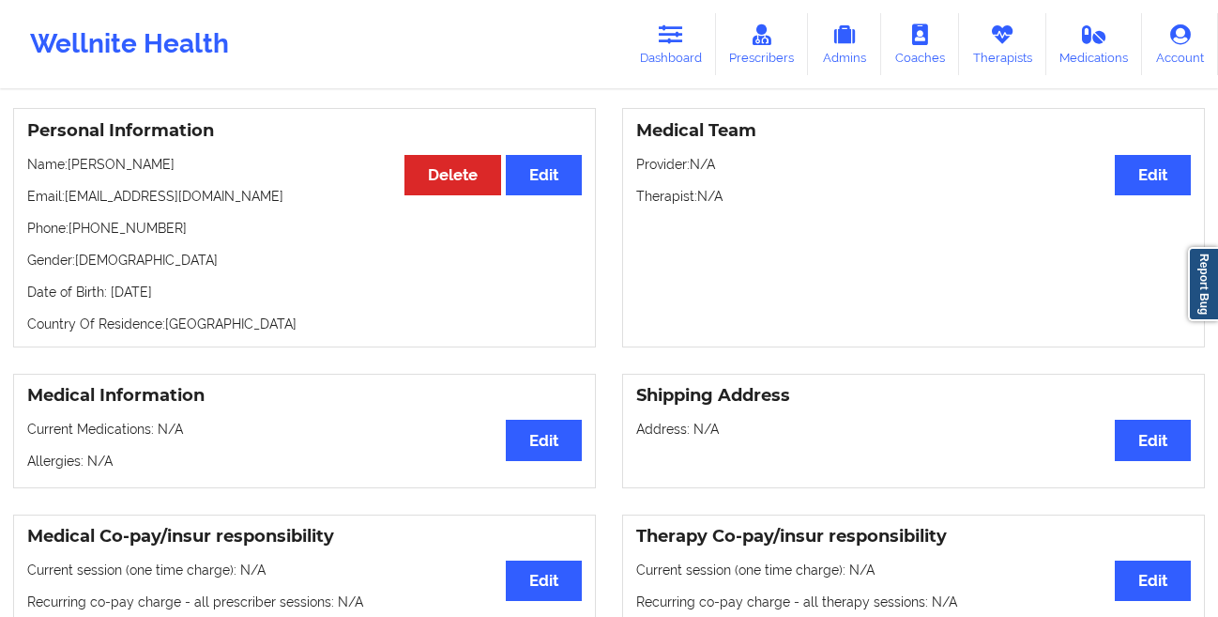
drag, startPoint x: 244, startPoint y: 298, endPoint x: 108, endPoint y: 298, distance: 136.1
click at [108, 298] on p "Date of Birth: [DEMOGRAPHIC_DATA]" at bounding box center [304, 292] width 555 height 19
copy p "[DATE]"
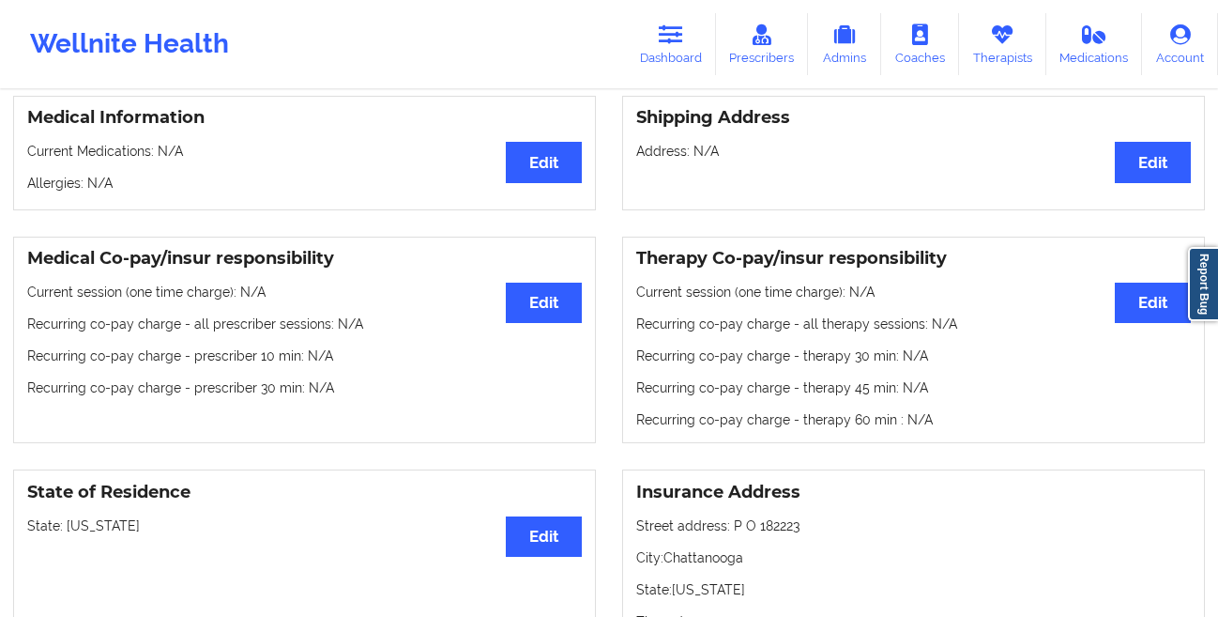
scroll to position [0, 0]
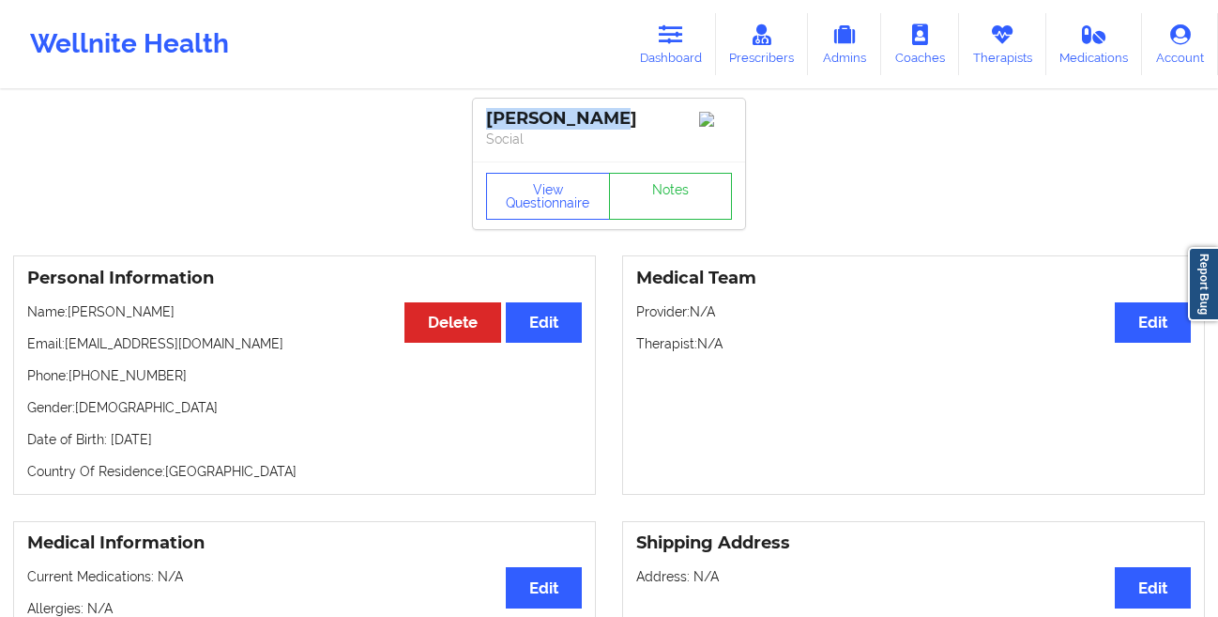
drag, startPoint x: 615, startPoint y: 122, endPoint x: 435, endPoint y: 127, distance: 180.3
copy div "[PERSON_NAME]"
click at [687, 36] on link "Dashboard" at bounding box center [671, 44] width 90 height 62
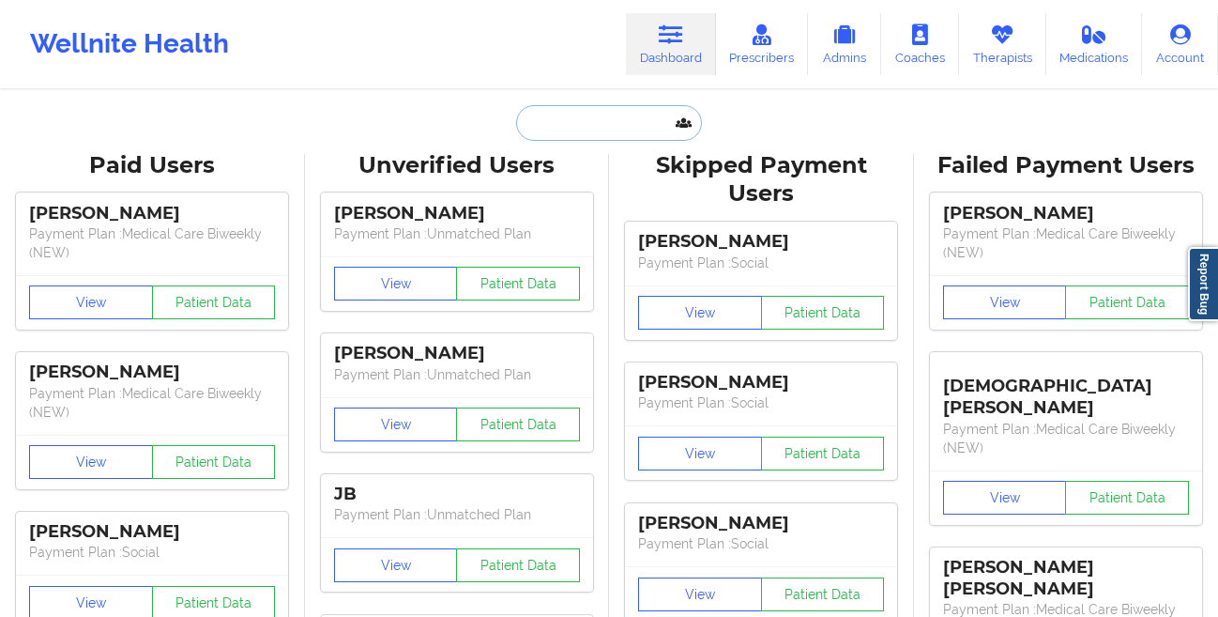
click at [538, 125] on input "text" at bounding box center [609, 123] width 186 height 36
paste input "[PERSON_NAME]"
type input "[PERSON_NAME]"
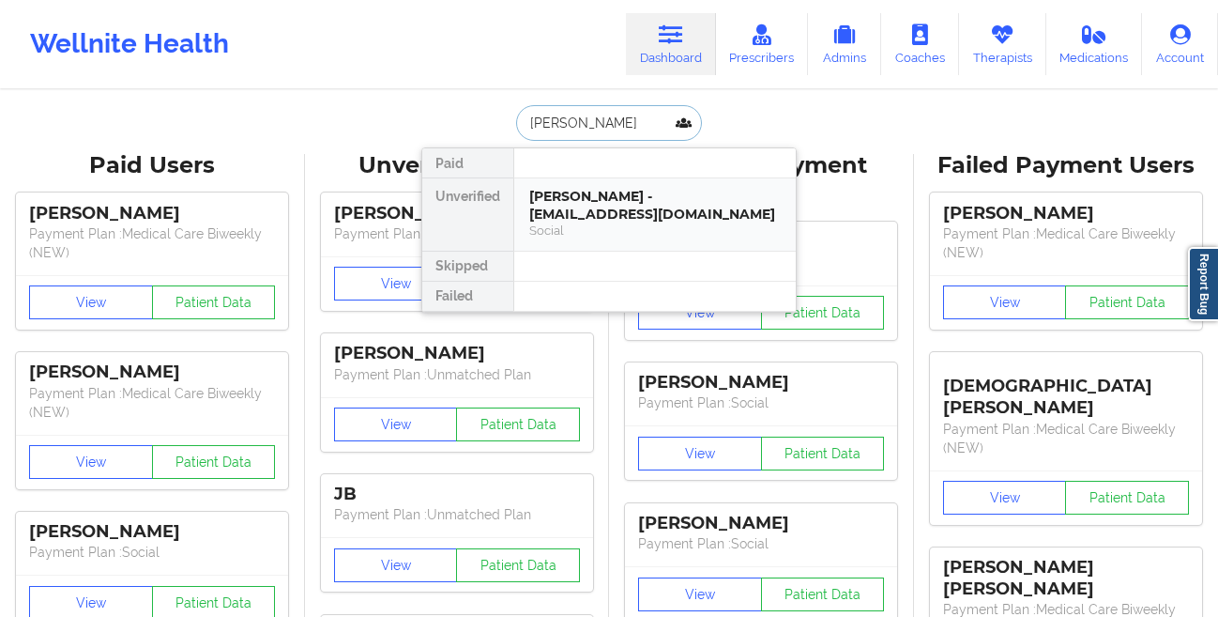
click at [550, 206] on div "[PERSON_NAME] - [EMAIL_ADDRESS][DOMAIN_NAME]" at bounding box center [655, 205] width 252 height 35
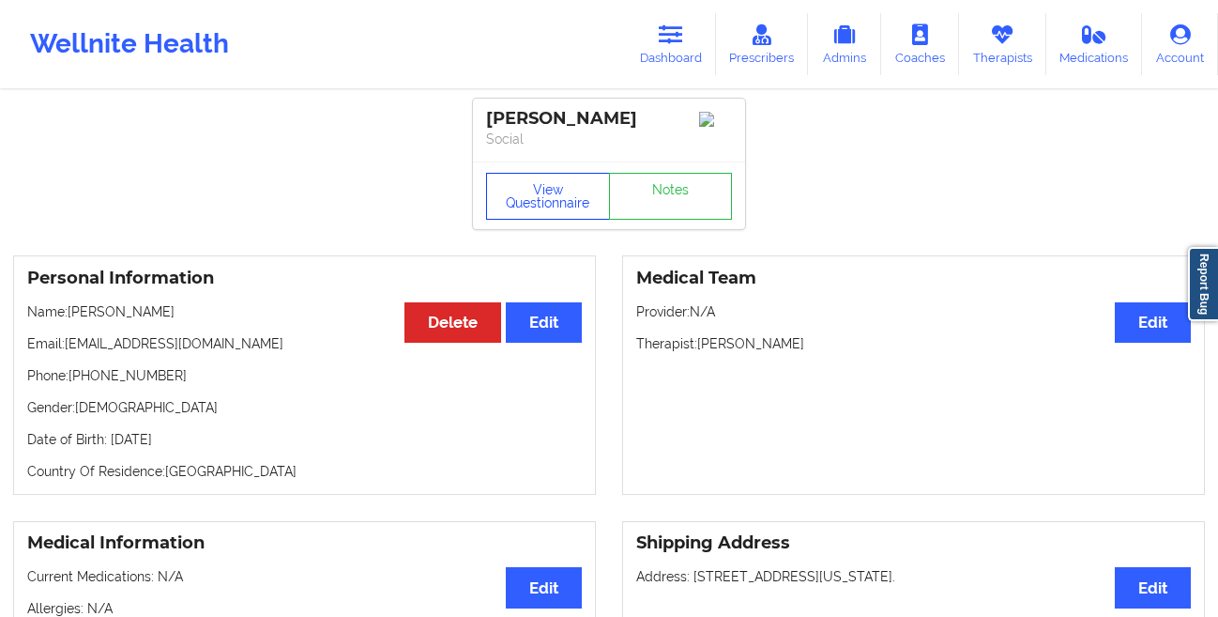
click at [496, 212] on button "View Questionnaire" at bounding box center [548, 196] width 124 height 47
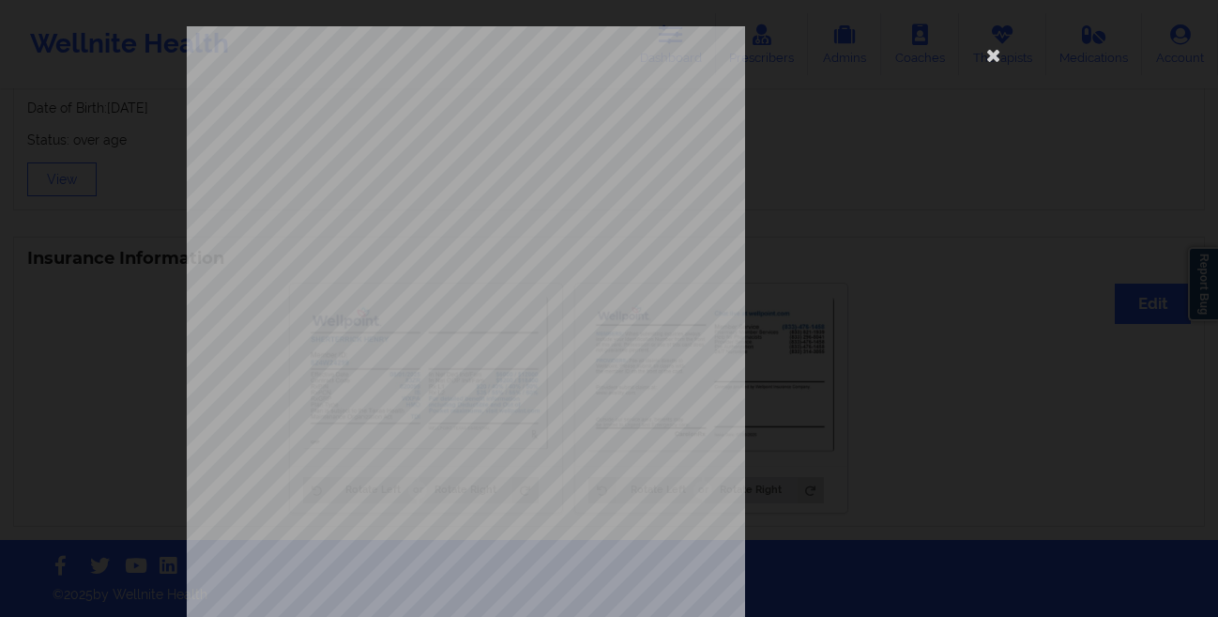
scroll to position [279, 0]
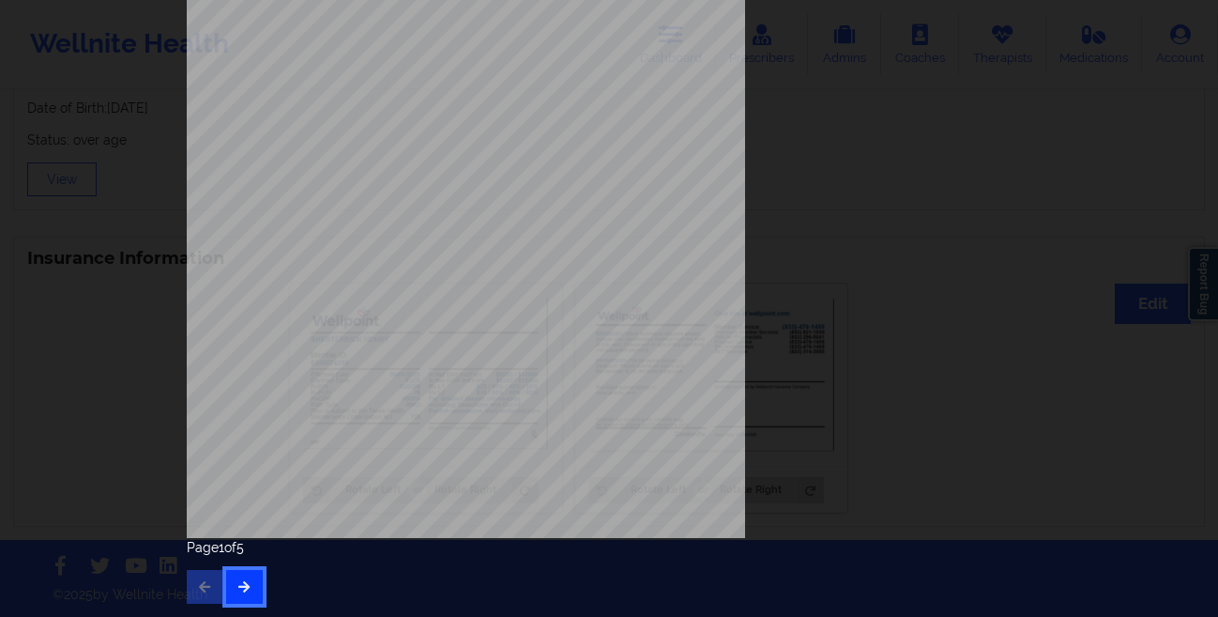
click at [226, 590] on button "button" at bounding box center [244, 587] width 37 height 34
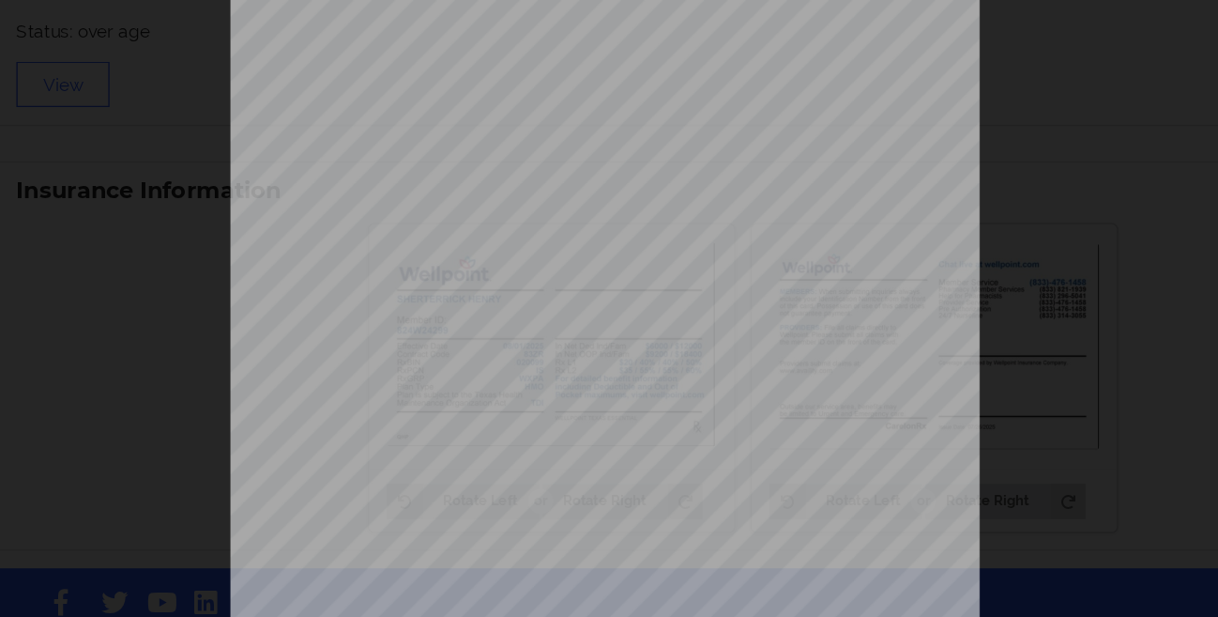
scroll to position [1259, 0]
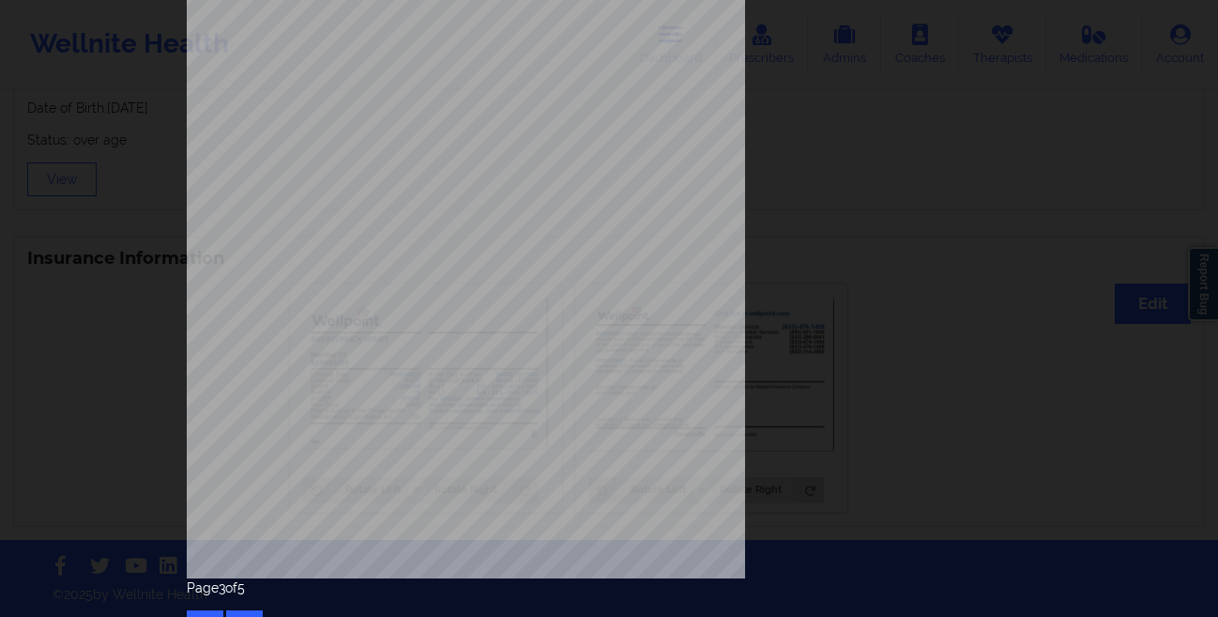
click at [57, 92] on div "Have you ever suf fered from seizures or have you been treated with anti-seizur…" at bounding box center [609, 308] width 1218 height 617
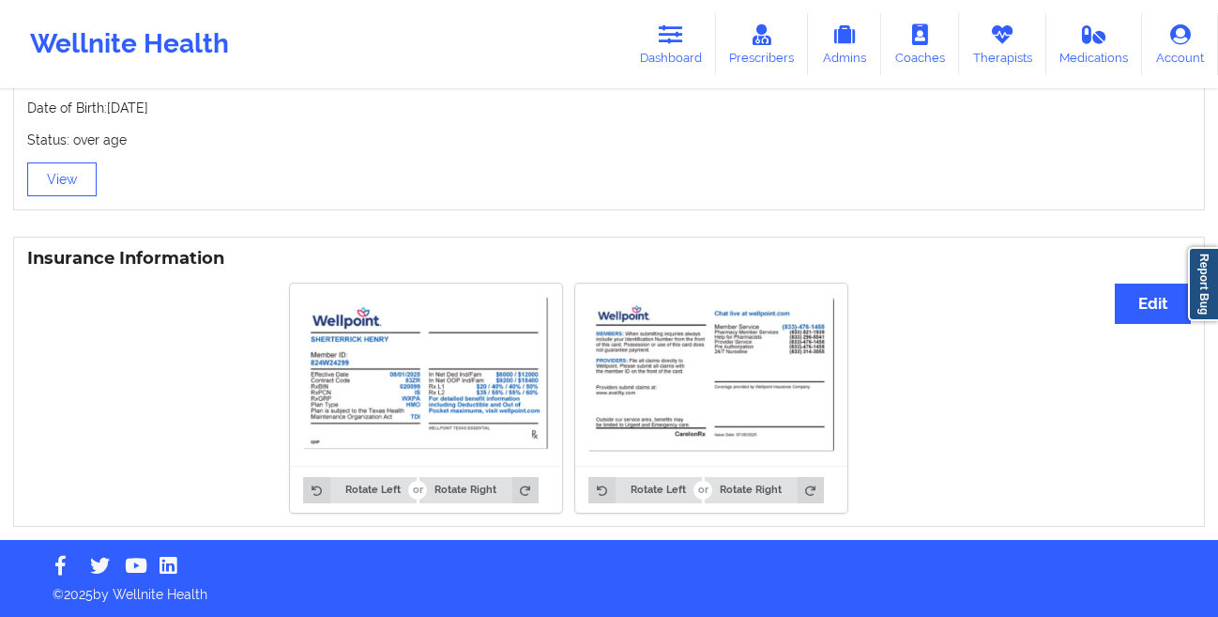
scroll to position [0, 0]
